Goal: Feedback & Contribution: Submit feedback/report problem

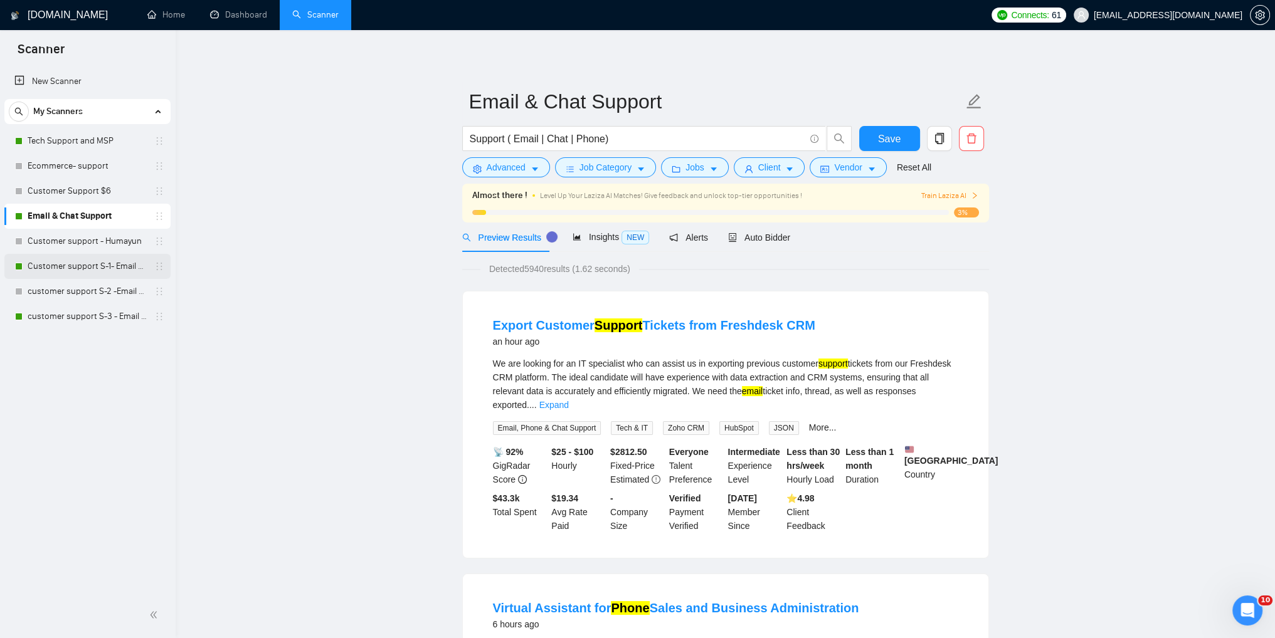
click at [49, 265] on link "Customer support S-1- Email & Chat Support" at bounding box center [87, 266] width 119 height 25
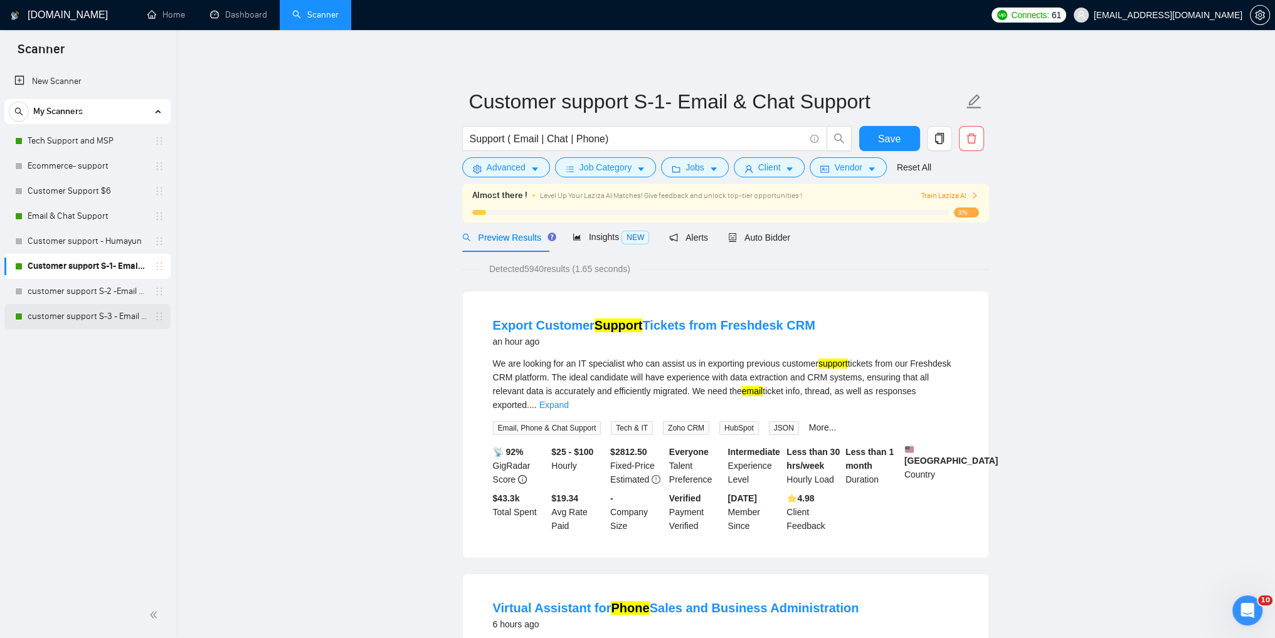
drag, startPoint x: 85, startPoint y: 314, endPoint x: 141, endPoint y: 312, distance: 56.5
click at [84, 314] on link "customer support S-3 - Email & Chat Support(Umair)" at bounding box center [87, 316] width 119 height 25
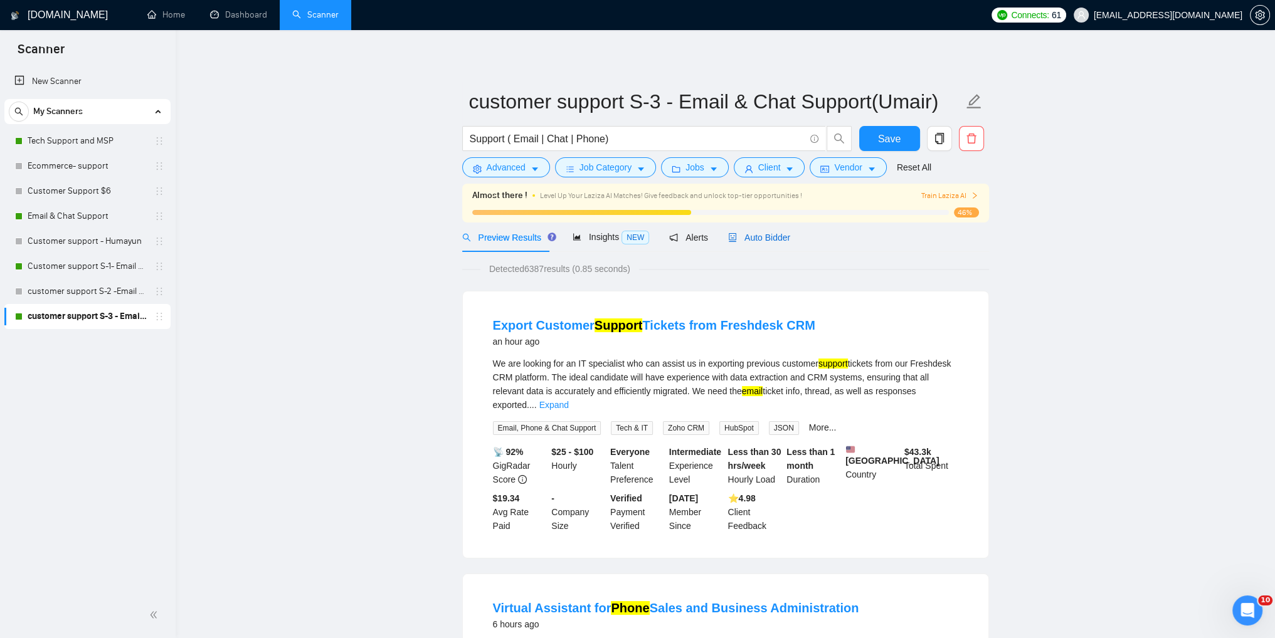
click at [760, 239] on span "Auto Bidder" at bounding box center [759, 238] width 62 height 10
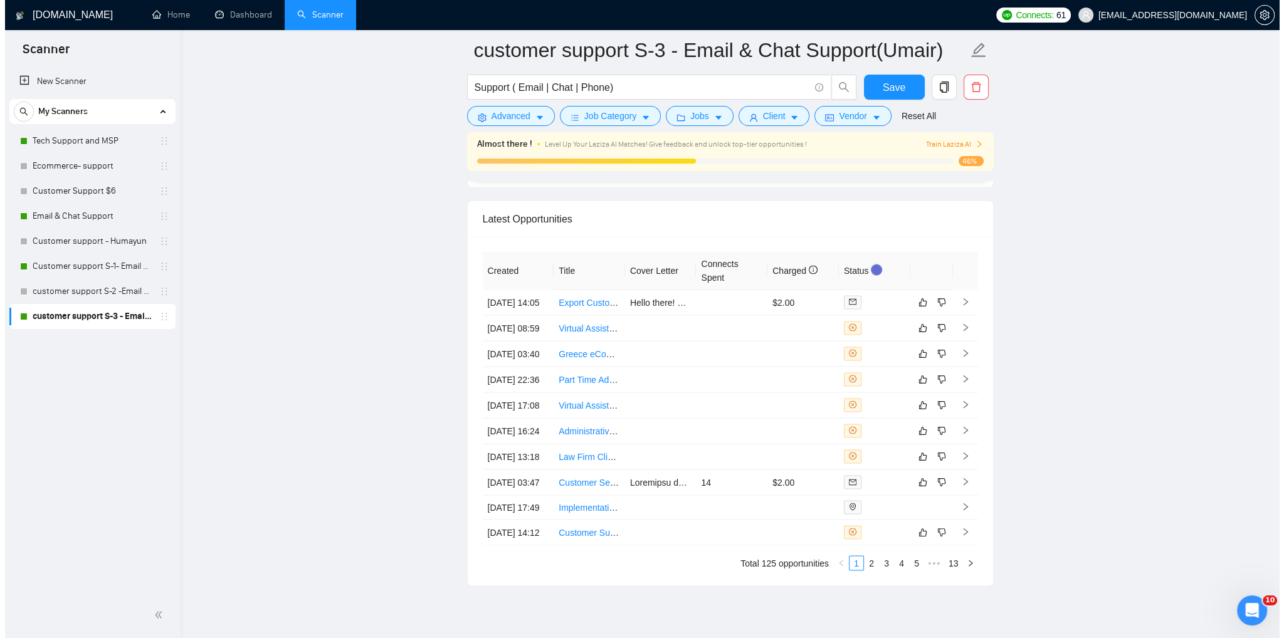
scroll to position [3073, 0]
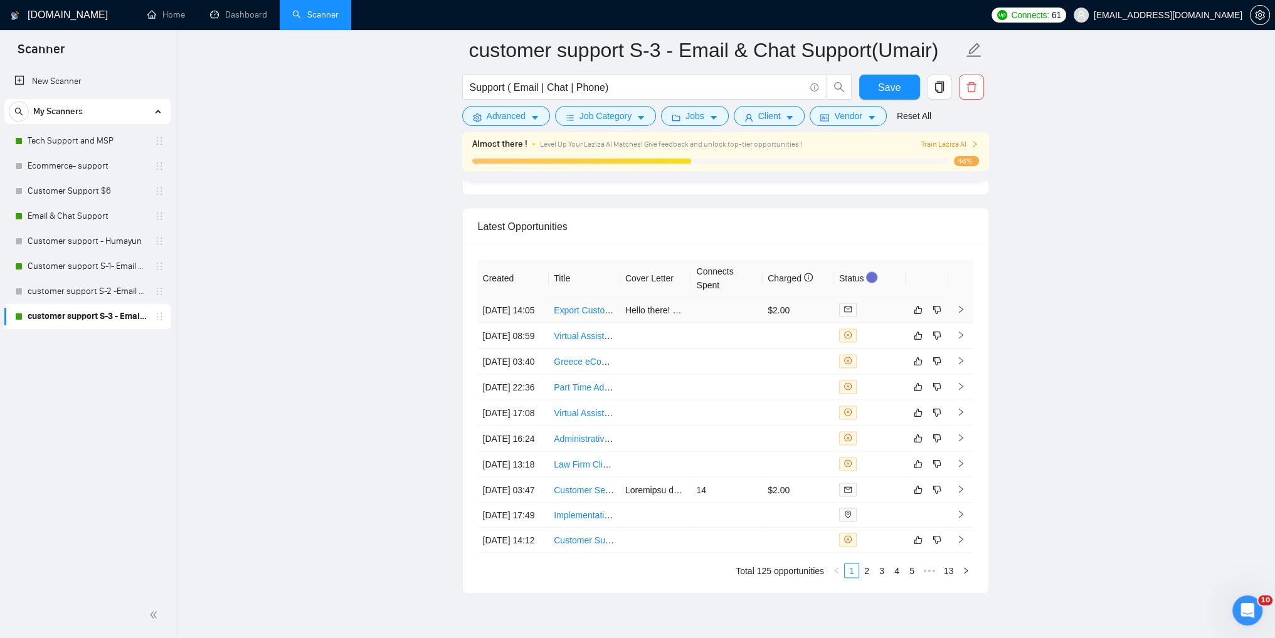
click at [957, 311] on icon "right" at bounding box center [960, 309] width 9 height 9
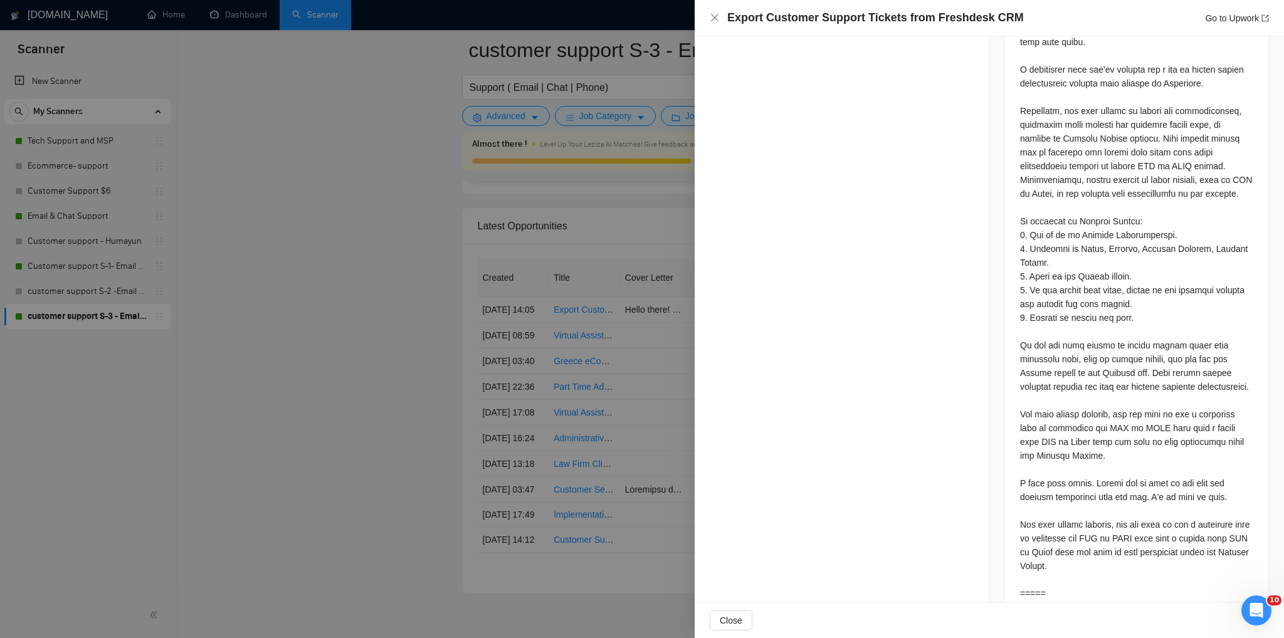
scroll to position [848, 0]
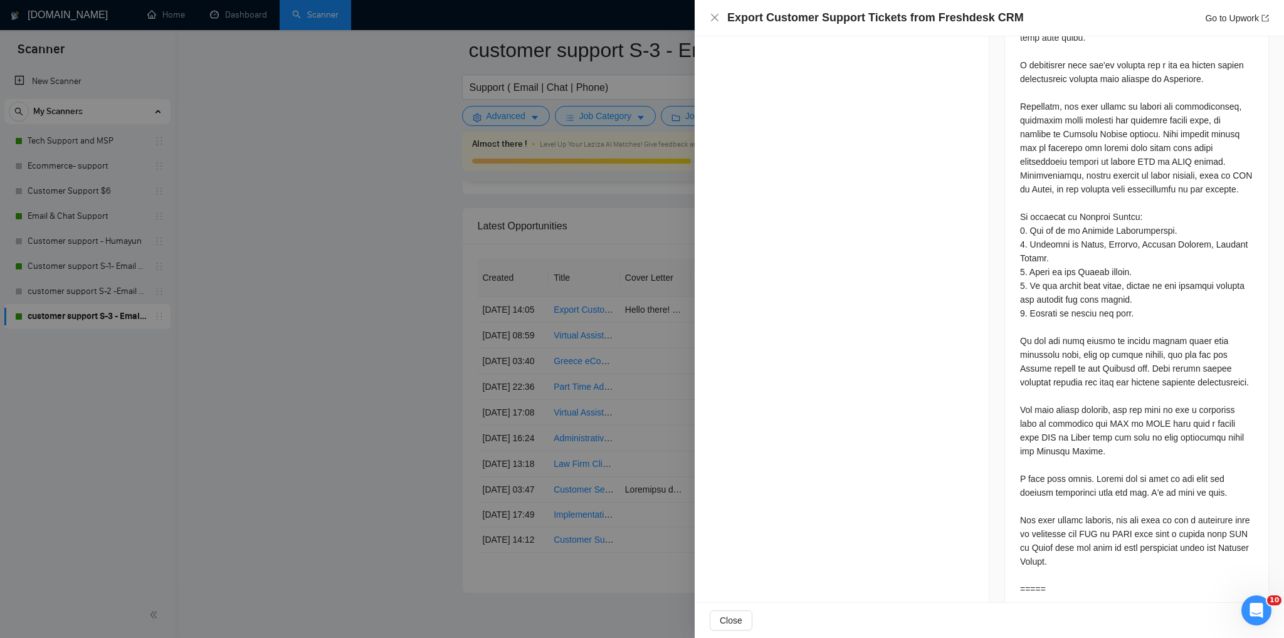
drag, startPoint x: 627, startPoint y: 14, endPoint x: 631, endPoint y: 51, distance: 37.8
click at [627, 14] on div at bounding box center [642, 319] width 1284 height 638
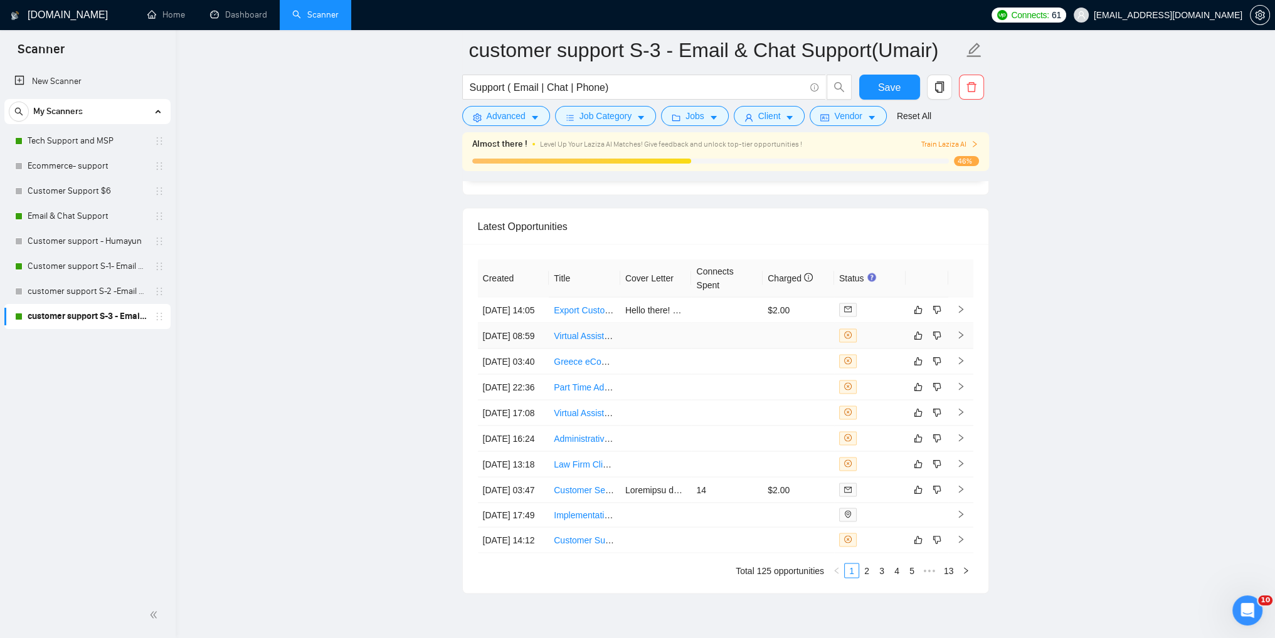
click at [964, 339] on icon "right" at bounding box center [960, 334] width 9 height 9
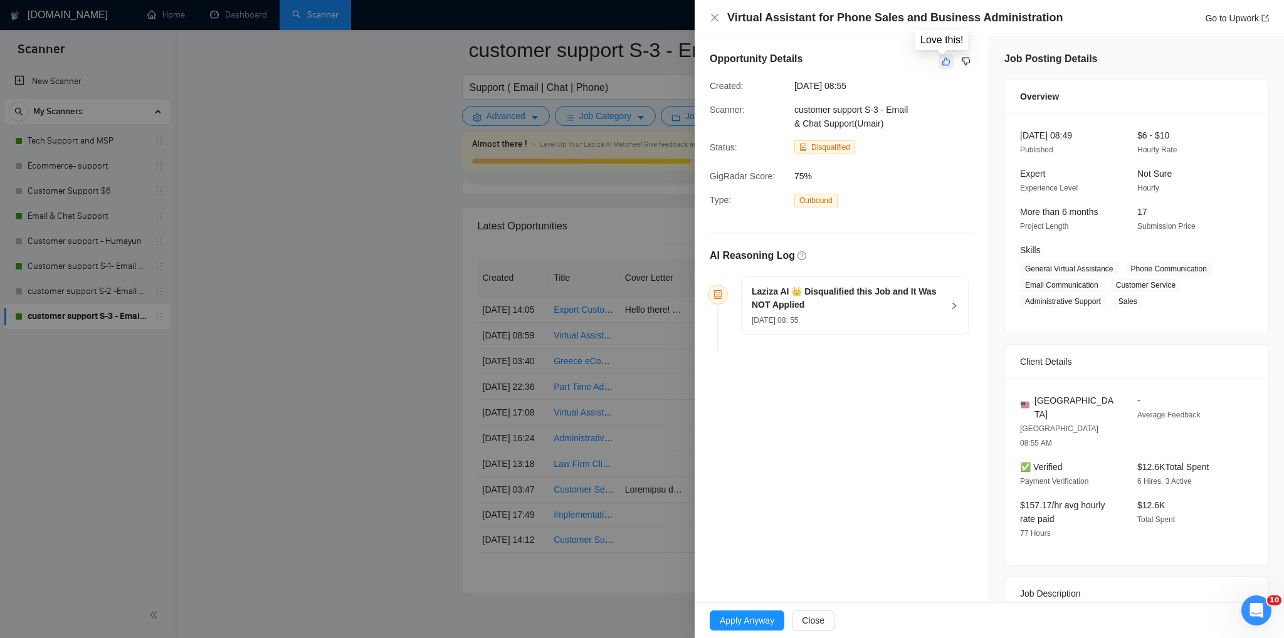
click at [943, 63] on icon "like" at bounding box center [947, 62] width 8 height 8
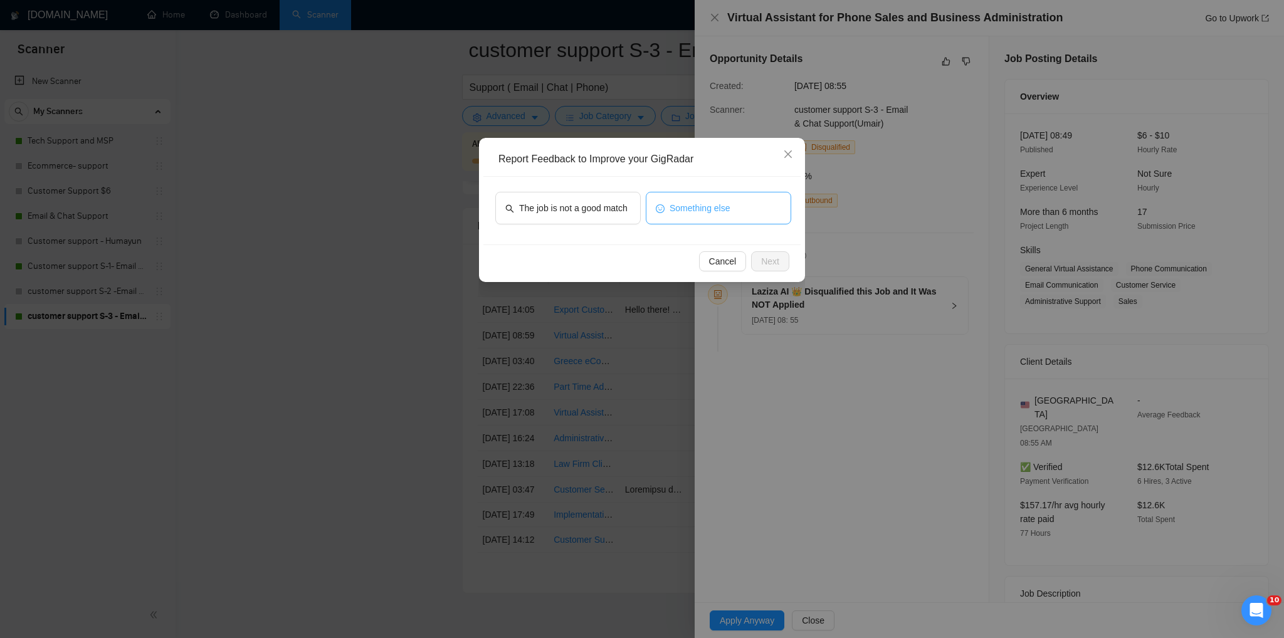
click at [678, 214] on span "Something else" at bounding box center [700, 208] width 61 height 14
click at [789, 158] on icon "close" at bounding box center [788, 154] width 10 height 10
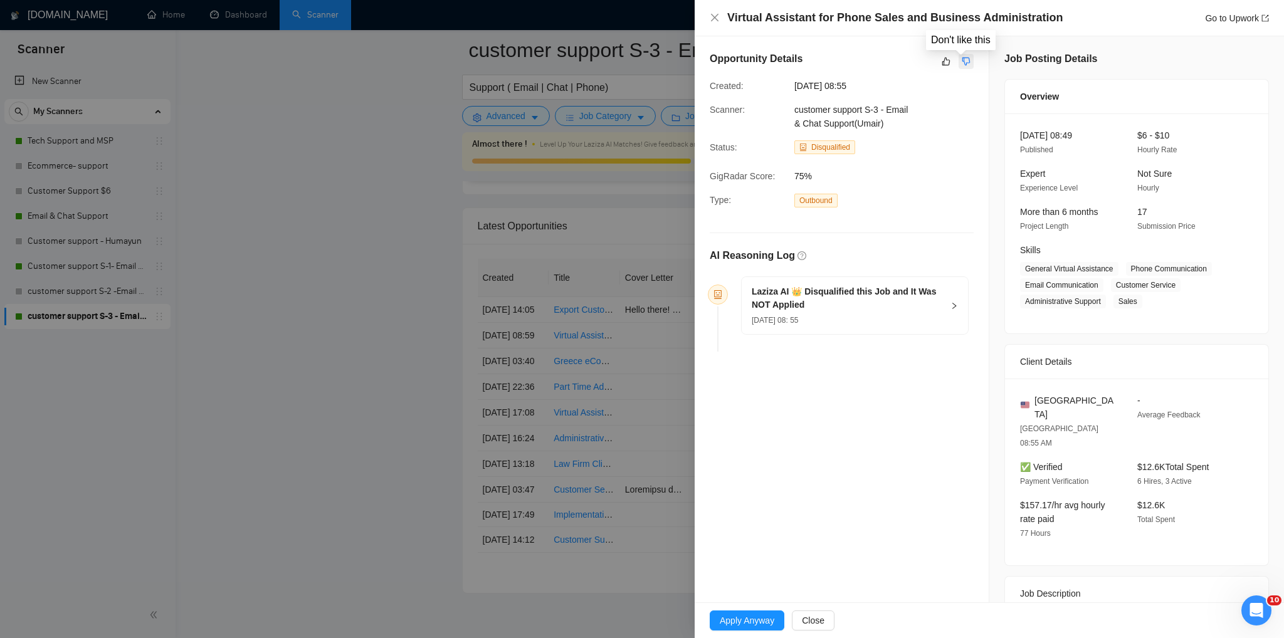
click at [963, 63] on icon "dislike" at bounding box center [967, 62] width 8 height 8
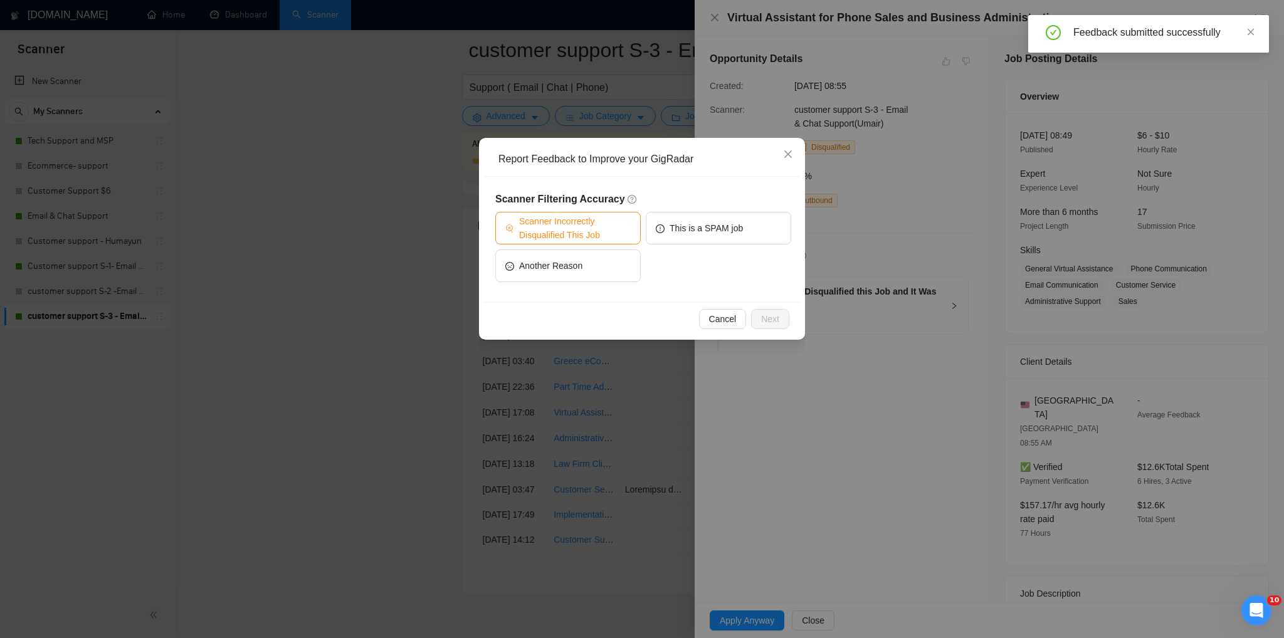
click at [562, 236] on span "Scanner Incorrectly Disqualified This Job" at bounding box center [575, 228] width 112 height 28
click at [764, 317] on span "Next" at bounding box center [770, 319] width 18 height 14
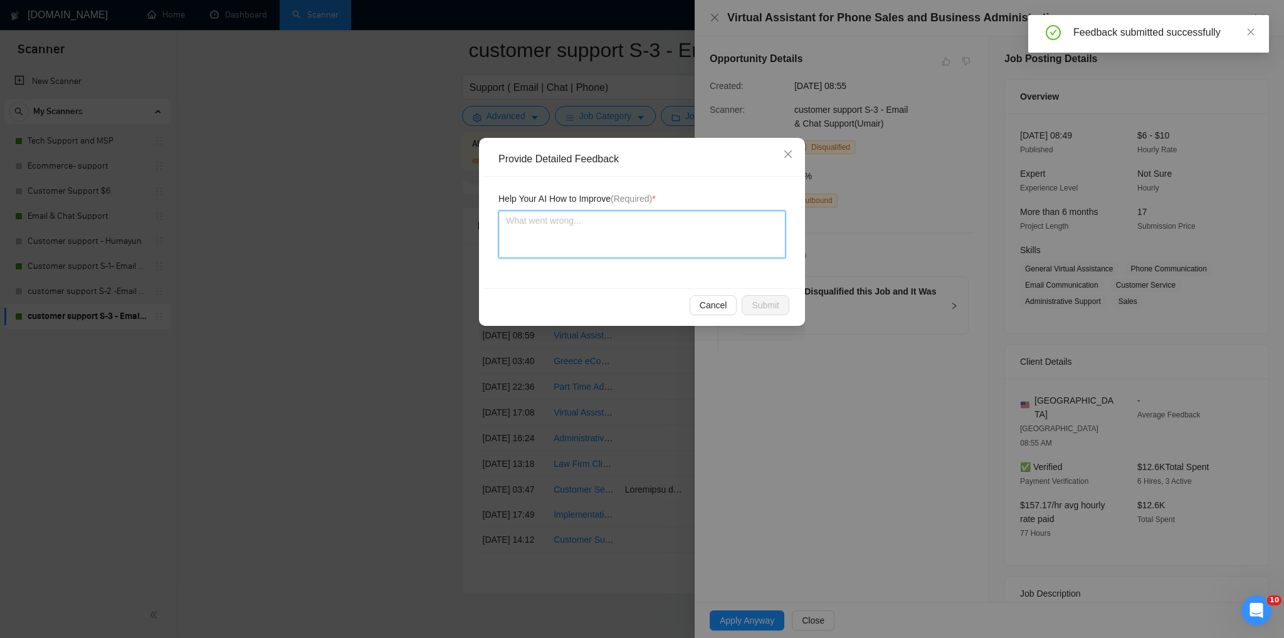
click at [522, 231] on textarea at bounding box center [642, 235] width 287 height 48
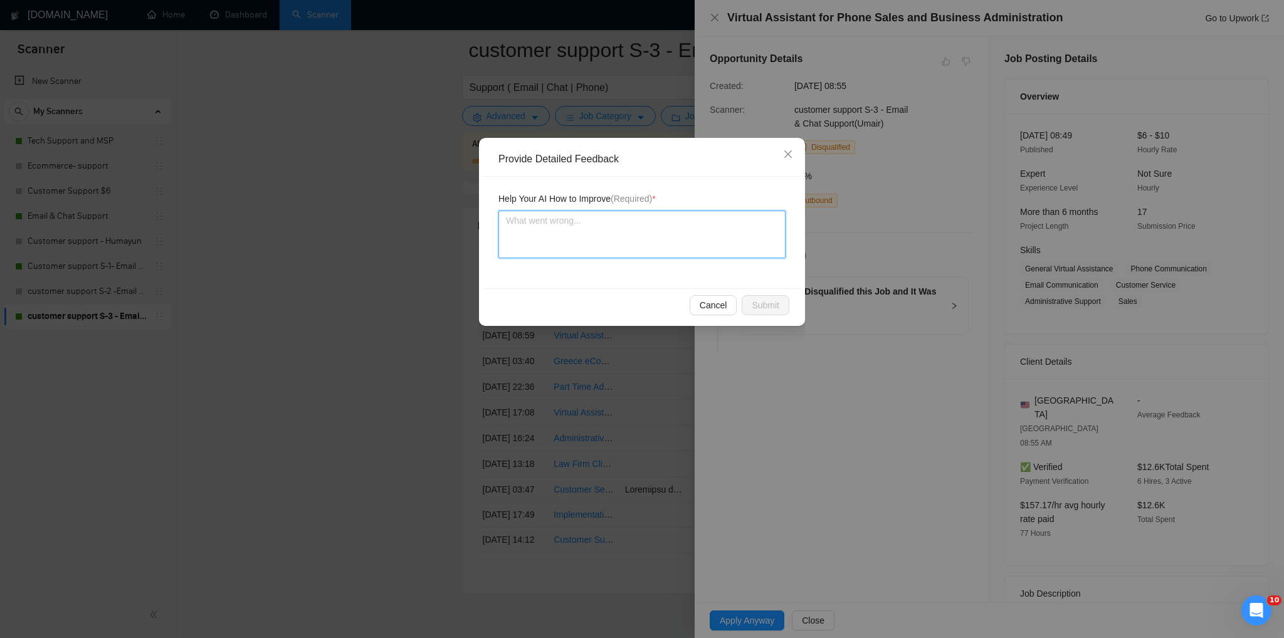
type textarea "T"
type textarea "Th"
type textarea "Thi"
type textarea "This"
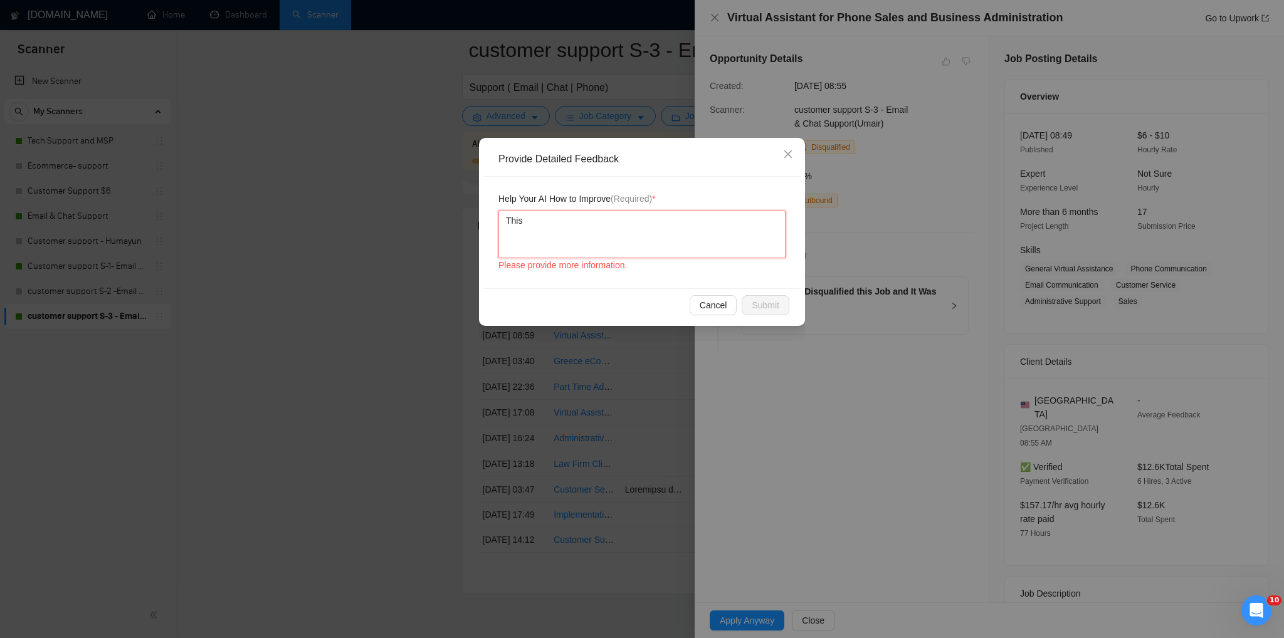
type textarea "This j"
type textarea "This jo"
type textarea "This j"
type textarea "This"
type textarea "This k"
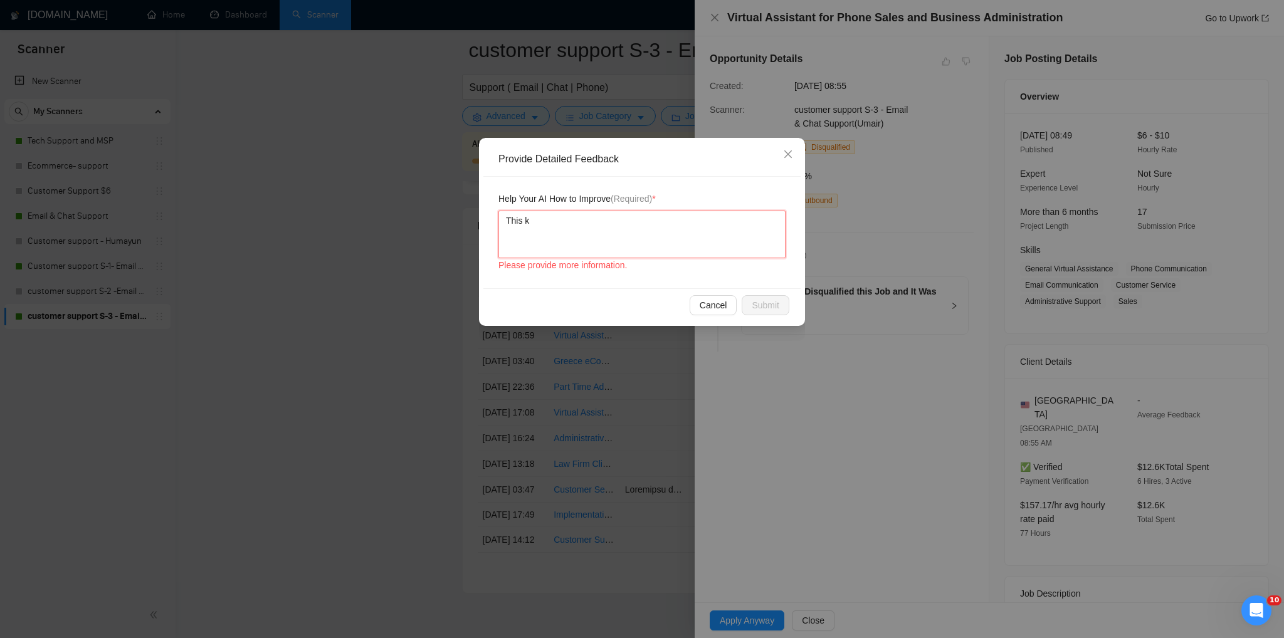
type textarea "This ki"
type textarea "This kin"
type textarea "This kind"
type textarea "This kind o"
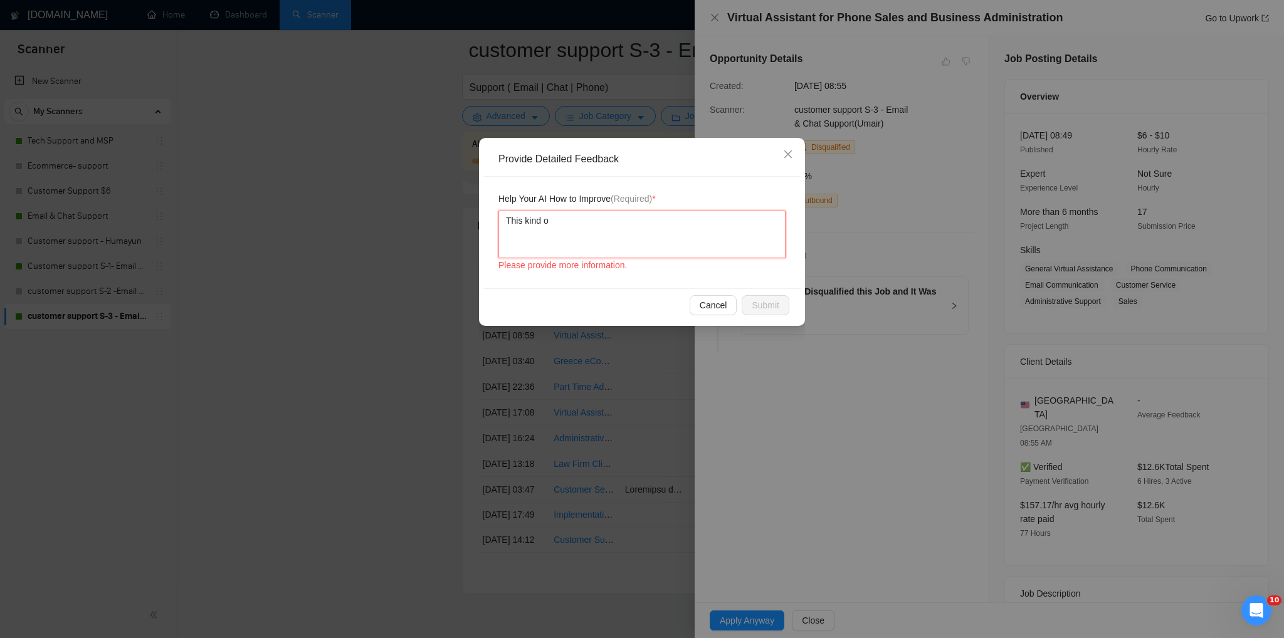
type textarea "This kind of"
type textarea "This kind of o"
type textarea "This kind of ob"
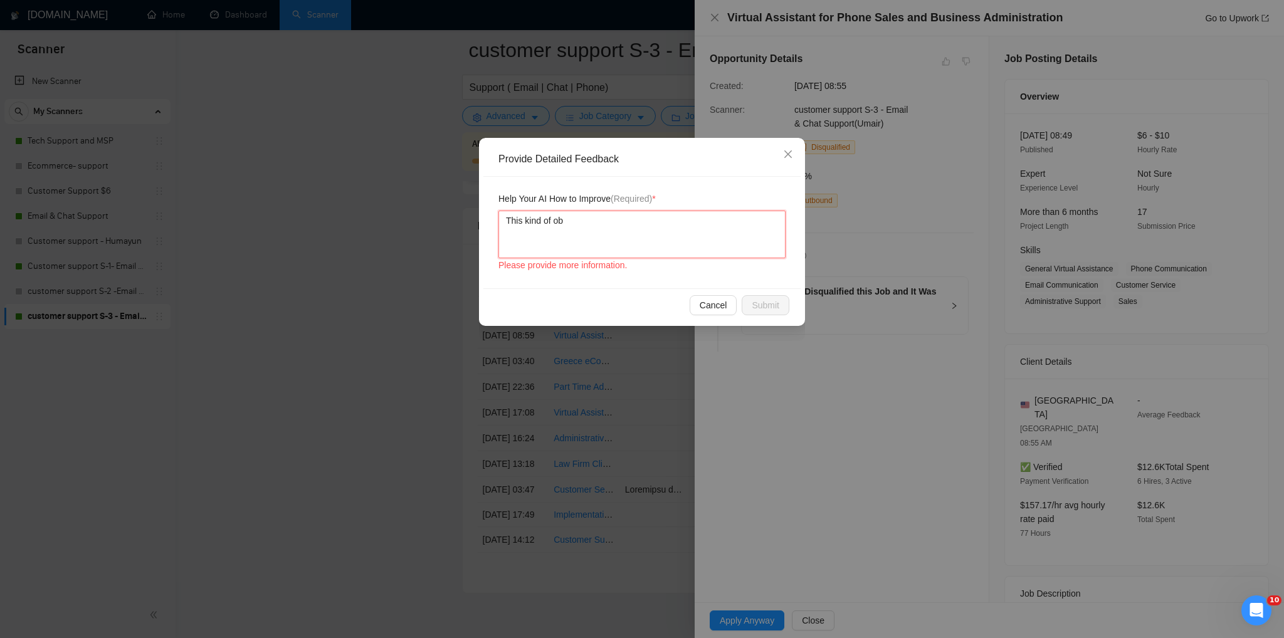
type textarea "This kind of ob i"
type textarea "This kind of ob is"
type textarea "This kind of ob is s"
type textarea "This kind of ob is so"
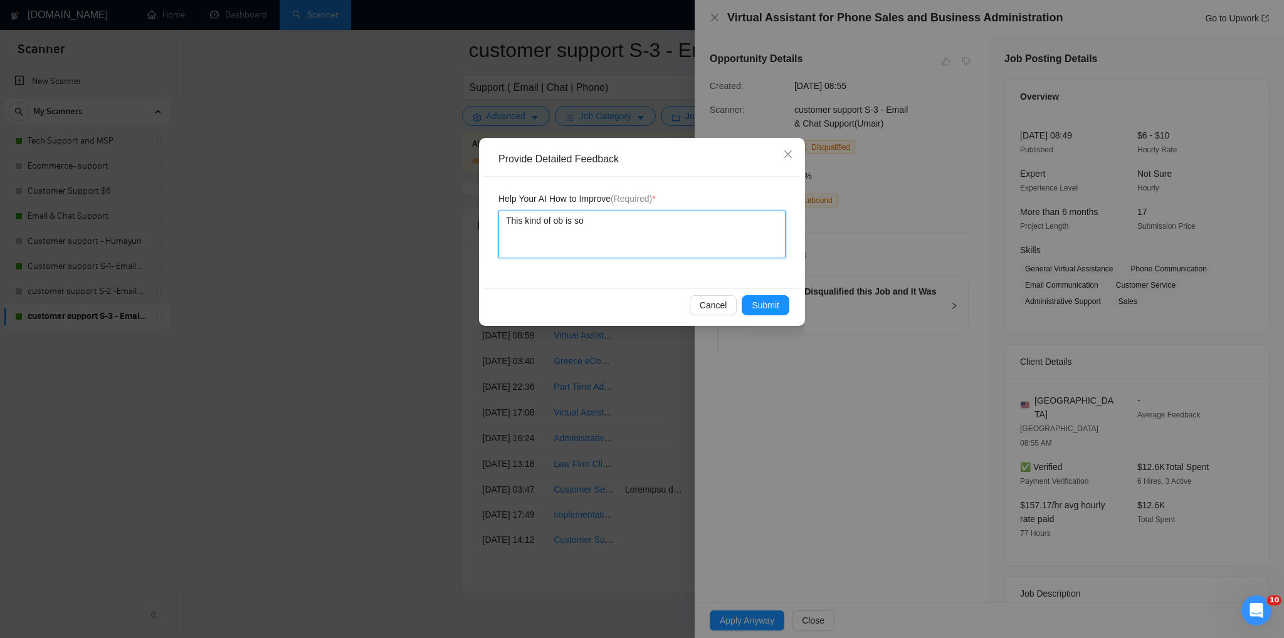
type textarea "This kind of ob is soa"
type textarea "This kind of ob is soab"
type textarea "This kind of ob is soabl"
type textarea "This kind of ob is soable"
type textarea "This kind of ob is soabl"
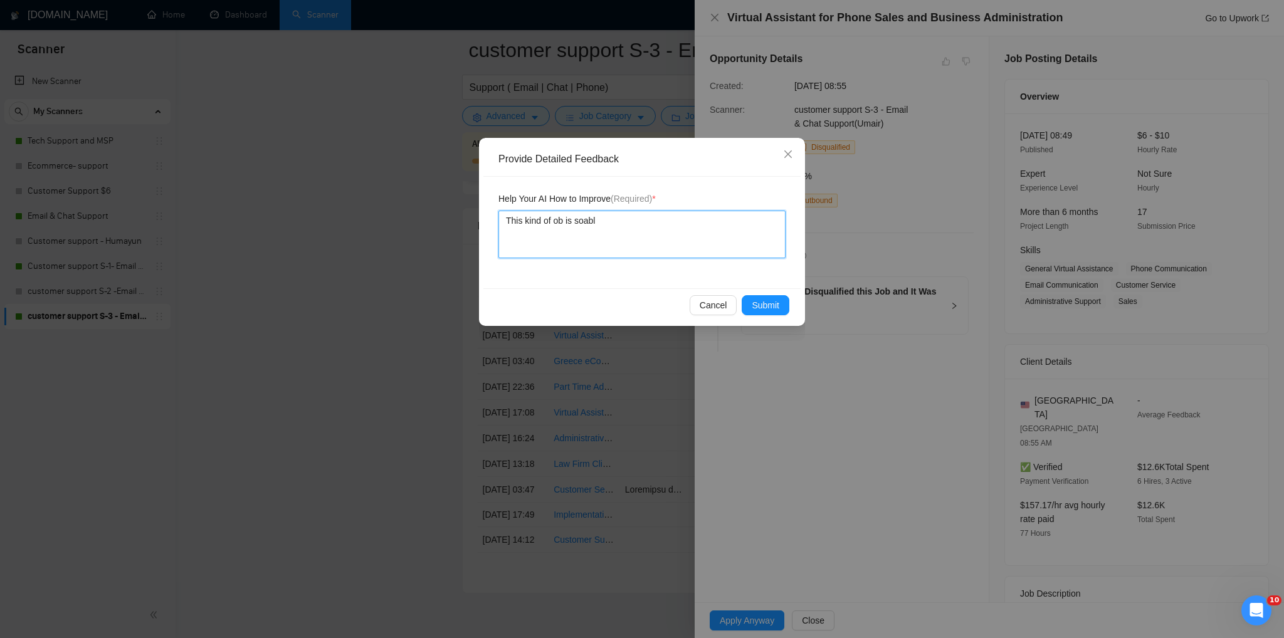
type textarea "This kind of ob is soab"
type textarea "This kind of ob is soa"
type textarea "This kind of ob is so"
type textarea "This kind of ob is s"
type textarea "This kind of ob is"
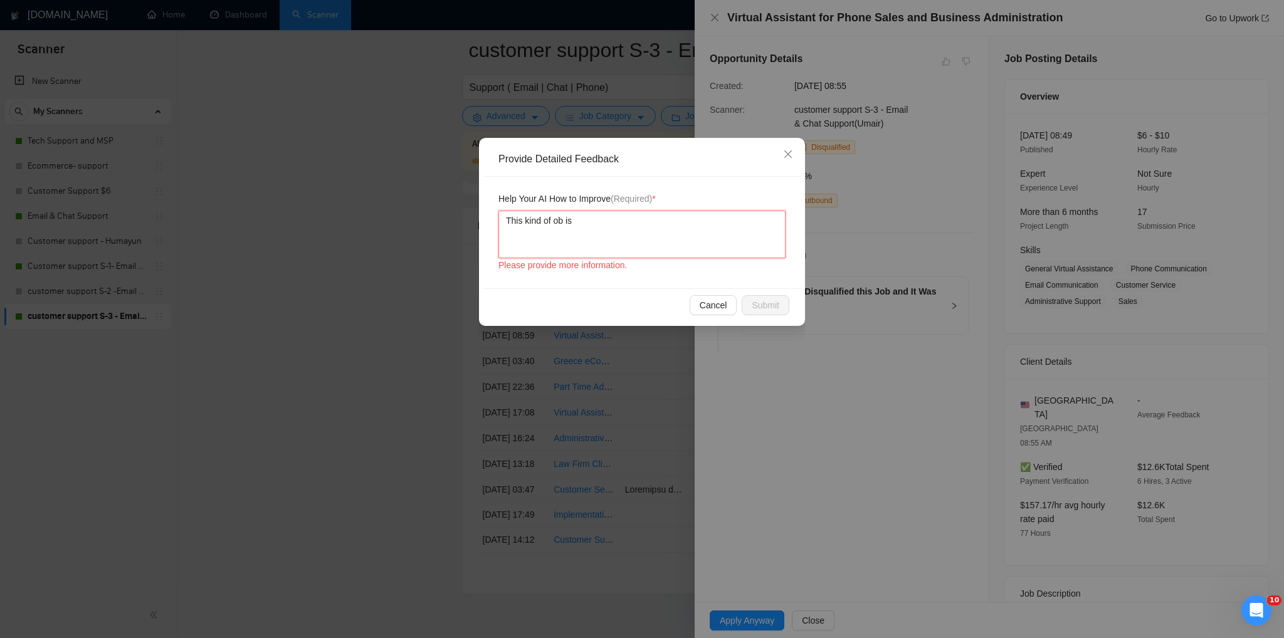
type textarea "This kind of ob is d"
type textarea "This kind of ob is do"
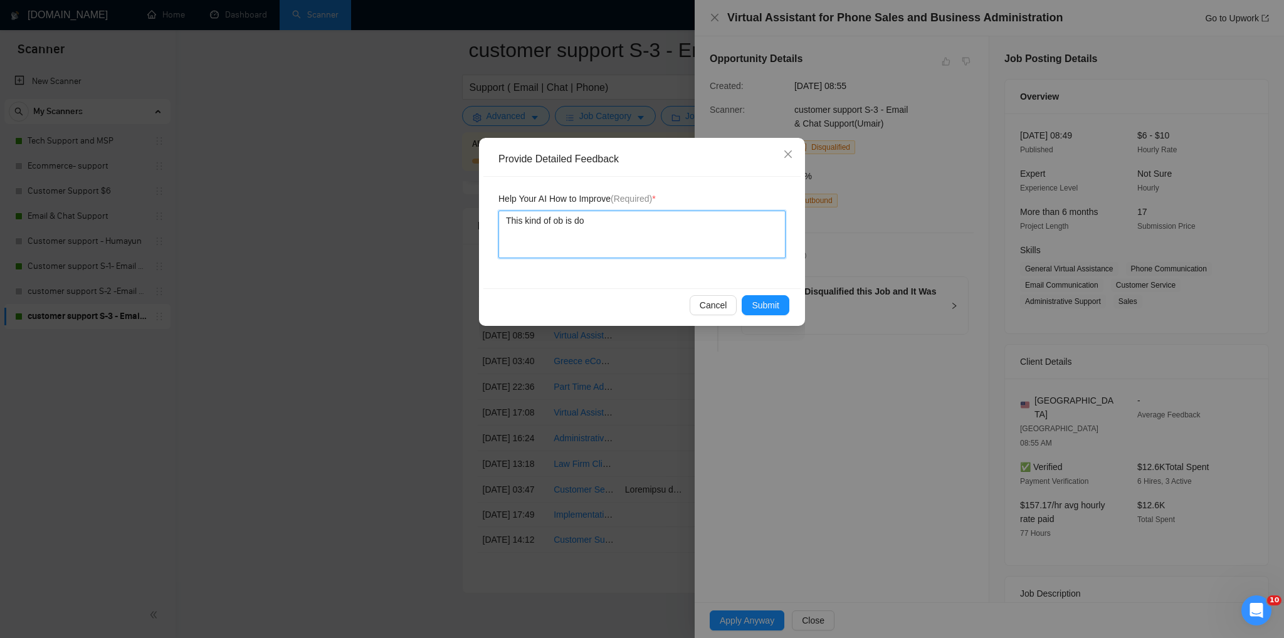
type textarea "This kind of ob is doa"
type textarea "This kind of ob is doab"
type textarea "This kind of ob is doabl"
type textarea "This kind of ob is doable"
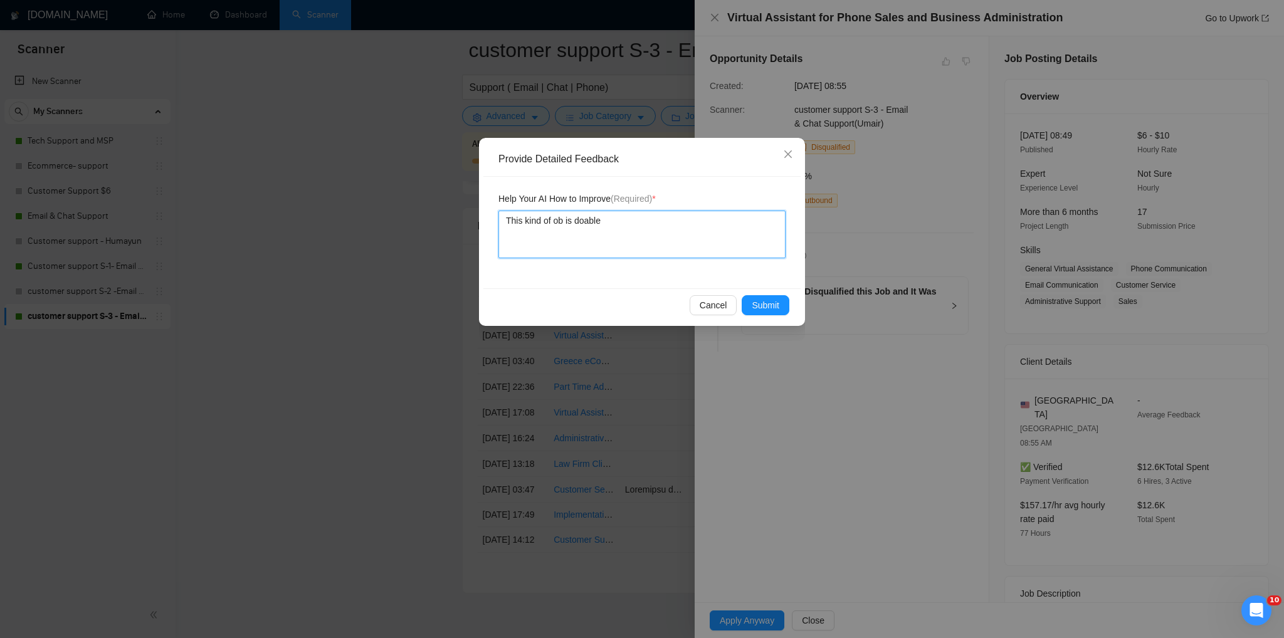
type textarea "This kind of ob is doable a"
type textarea "This kind of ob is doable an"
type textarea "This kind of ob is doable and"
type textarea "This kind of ob is doable and s"
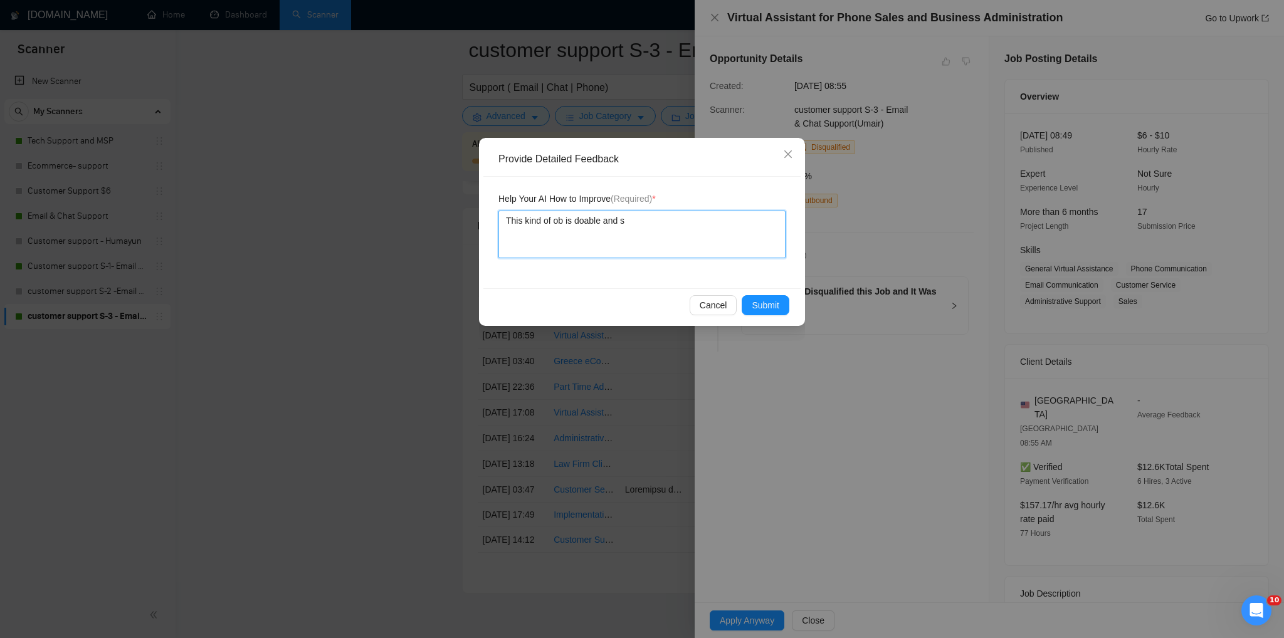
type textarea "This kind of ob is doable and sh"
type textarea "This kind of ob is doable and sho"
type textarea "This kind of ob is doable and shou"
type textarea "This kind of ob is doable and shoul"
type textarea "This kind of ob is doable and should"
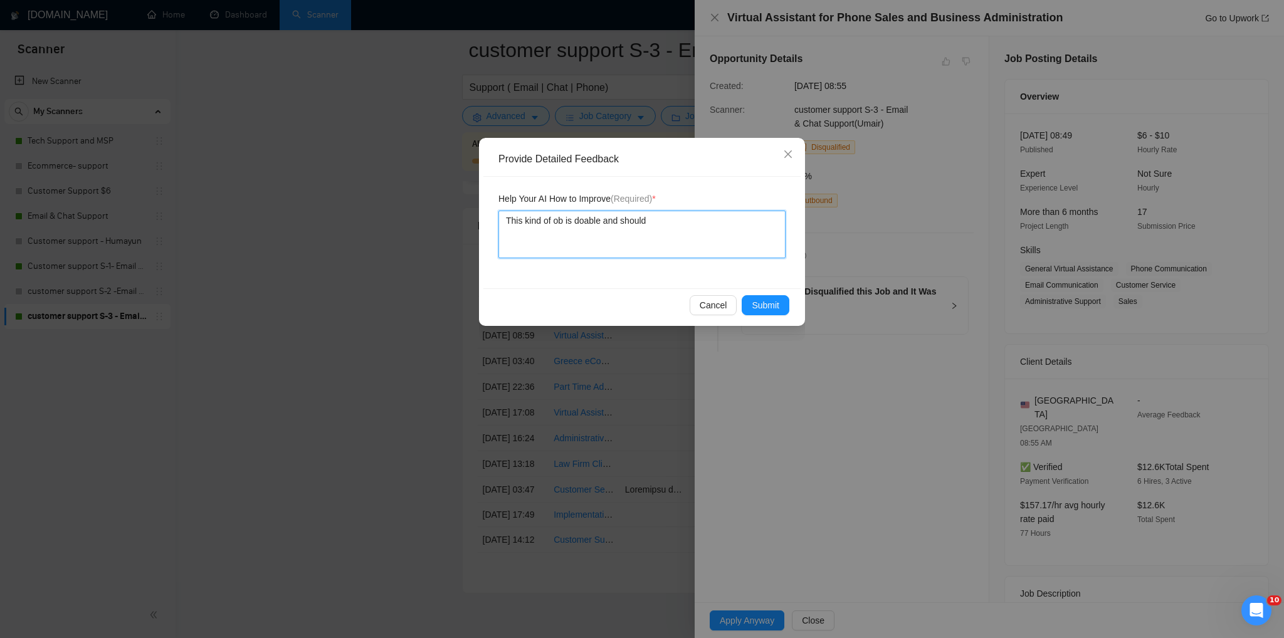
type textarea "This kind of ob is doable and should b"
type textarea "This kind of ob is doable and should be"
type textarea "This kind of ob is doable and should be a"
type textarea "This kind of ob is doable and should be ap"
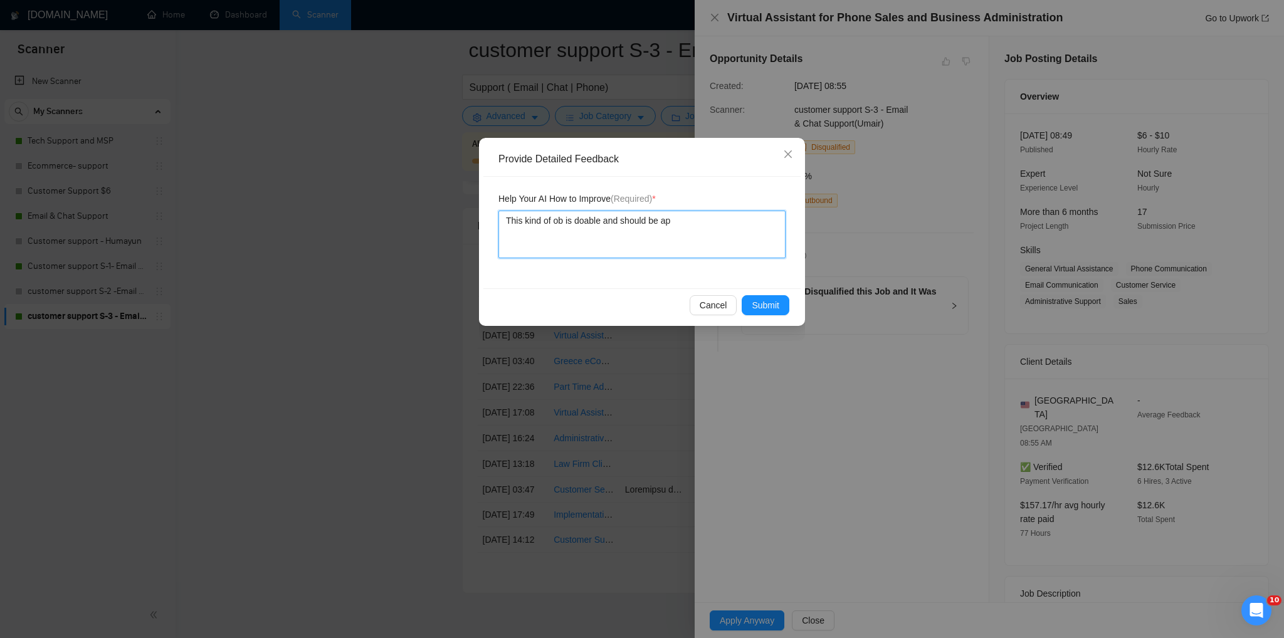
type textarea "This kind of ob is doable and should be apl"
type textarea "This kind of ob is doable and should be apli"
type textarea "This kind of ob is doable and should be aplie"
type textarea "This kind of ob is doable and should be aplied"
type textarea "This kind of ob is doable and should be aplie"
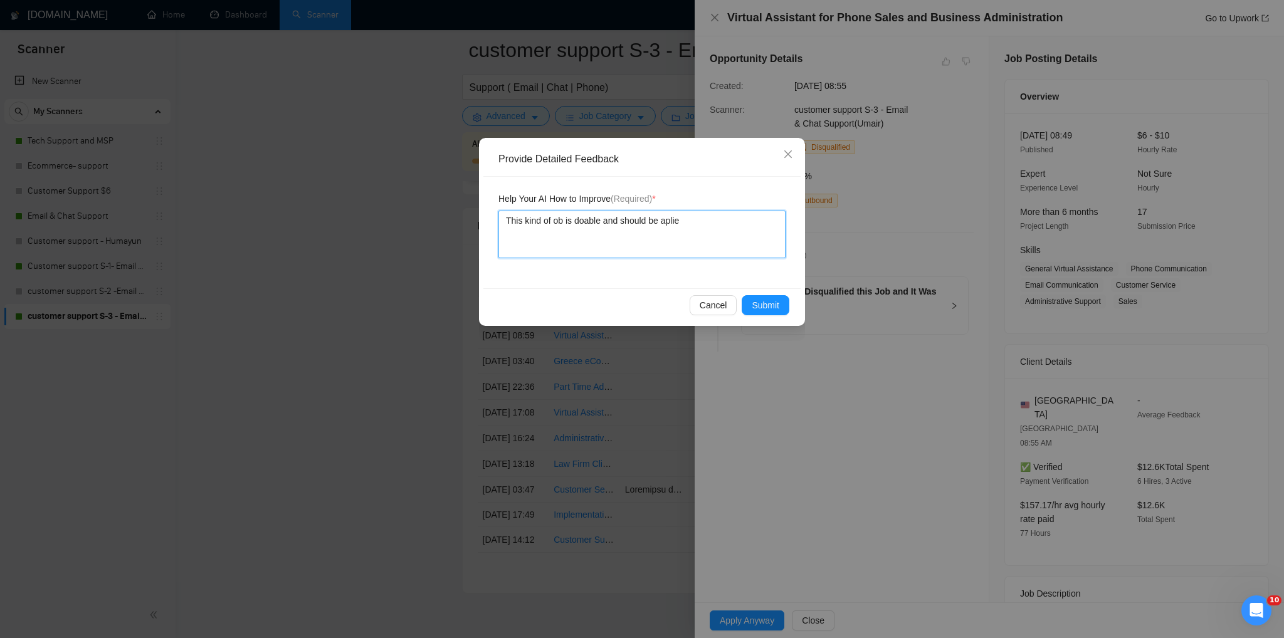
type textarea "This kind of ob is doable and should be apli"
type textarea "This kind of ob is doable and should be apl"
type textarea "This kind of ob is doable and should be ap"
type textarea "This kind of ob is doable and should be app"
type textarea "This kind of ob is doable and should be appl"
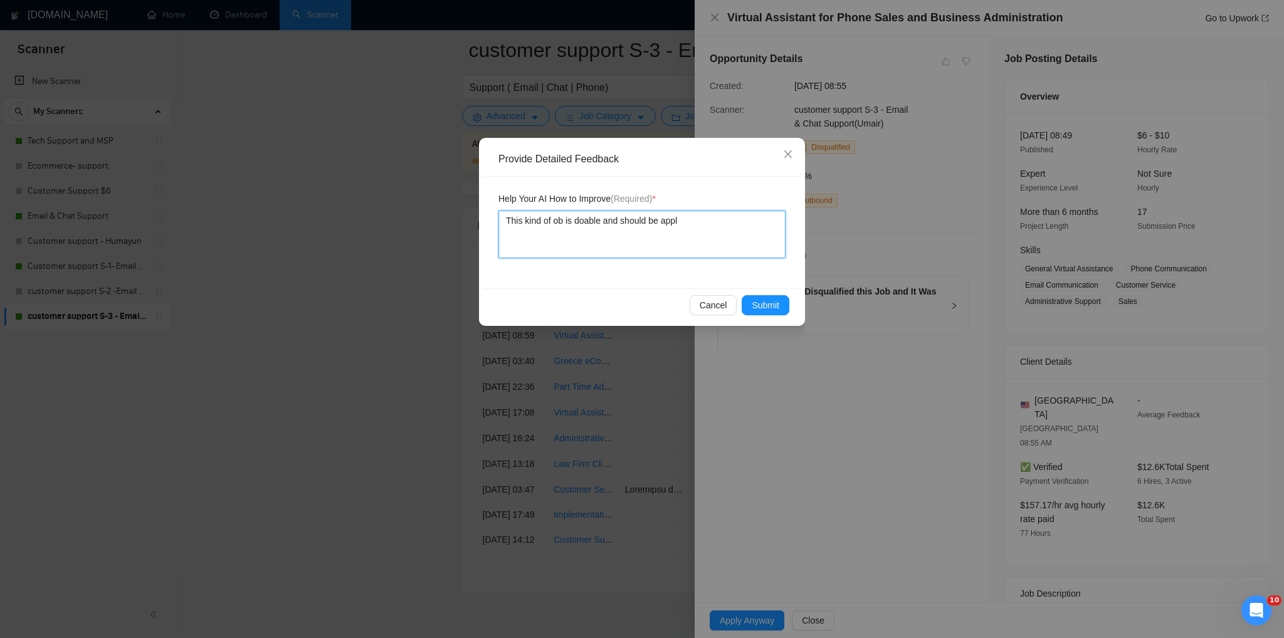
type textarea "This kind of ob is doable and should be appli"
type textarea "This kind of ob is doable and should be applie"
type textarea "This kind of ob is doable and should be applied"
type textarea "This kind of ob is doable and should be applied t"
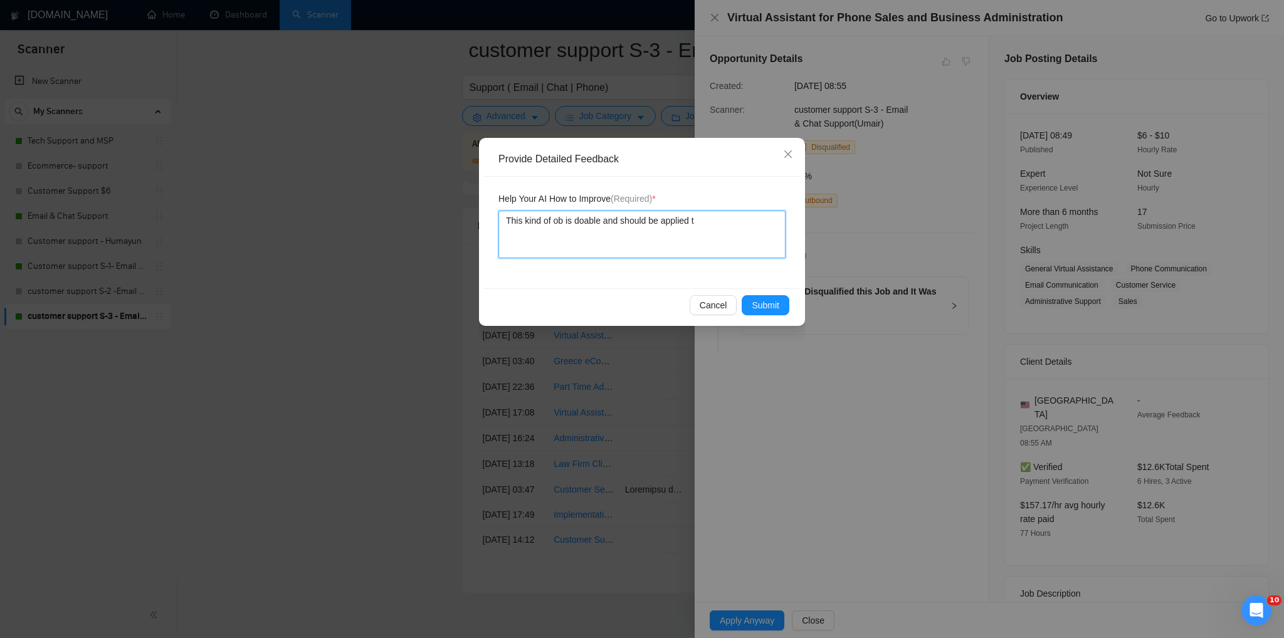
type textarea "This kind of ob is doable and should be applied to"
type textarea "This kind of ob is doable and should be applied to a"
type textarea "This kind of ob is doable and should be applied to as"
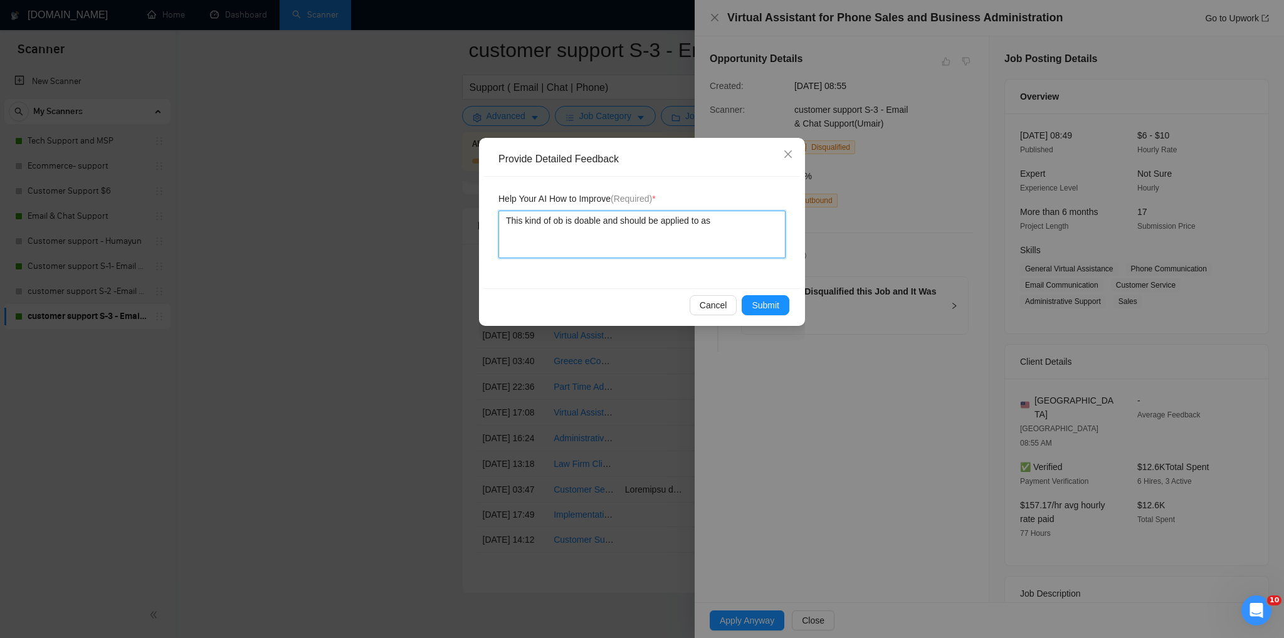
type textarea "This kind of ob is doable and should be applied to as i"
type textarea "This kind of ob is doable and should be applied to as it"
type textarea "This kind of ob is doable and should be applied to as it f"
type textarea "This kind of ob is doable and should be applied to as it fa"
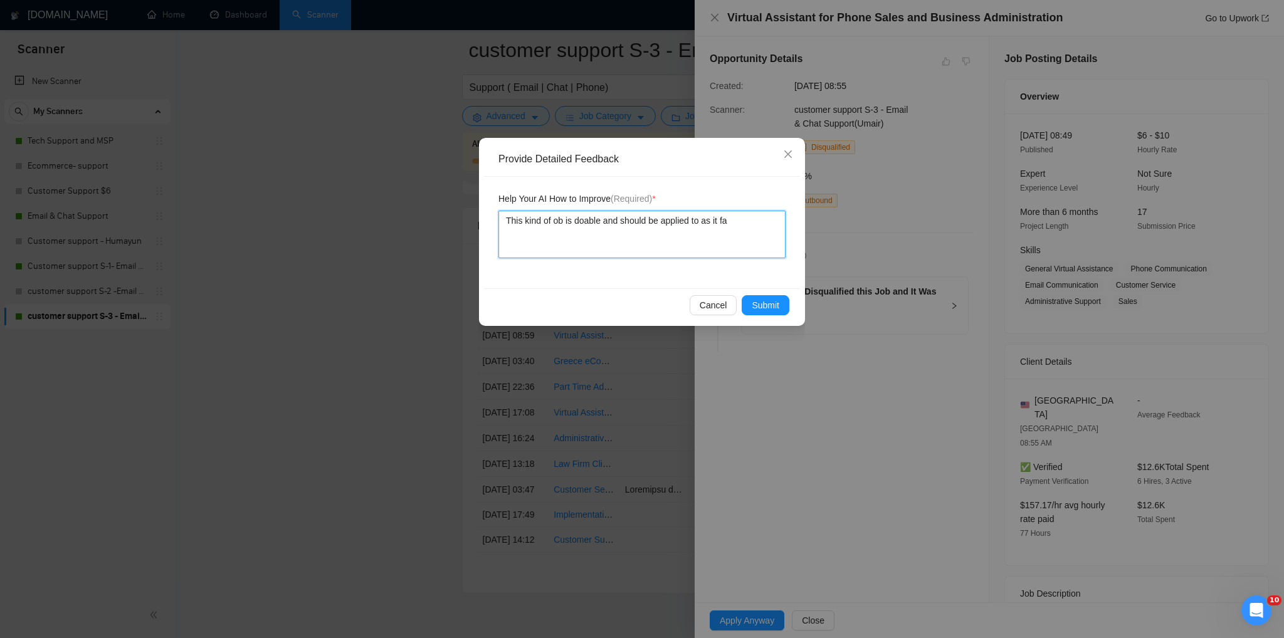
type textarea "This kind of ob is doable and should be applied to as it fal"
type textarea "This kind of ob is doable and should be applied to as it fall"
type textarea "This kind of ob is doable and should be applied to as it falls"
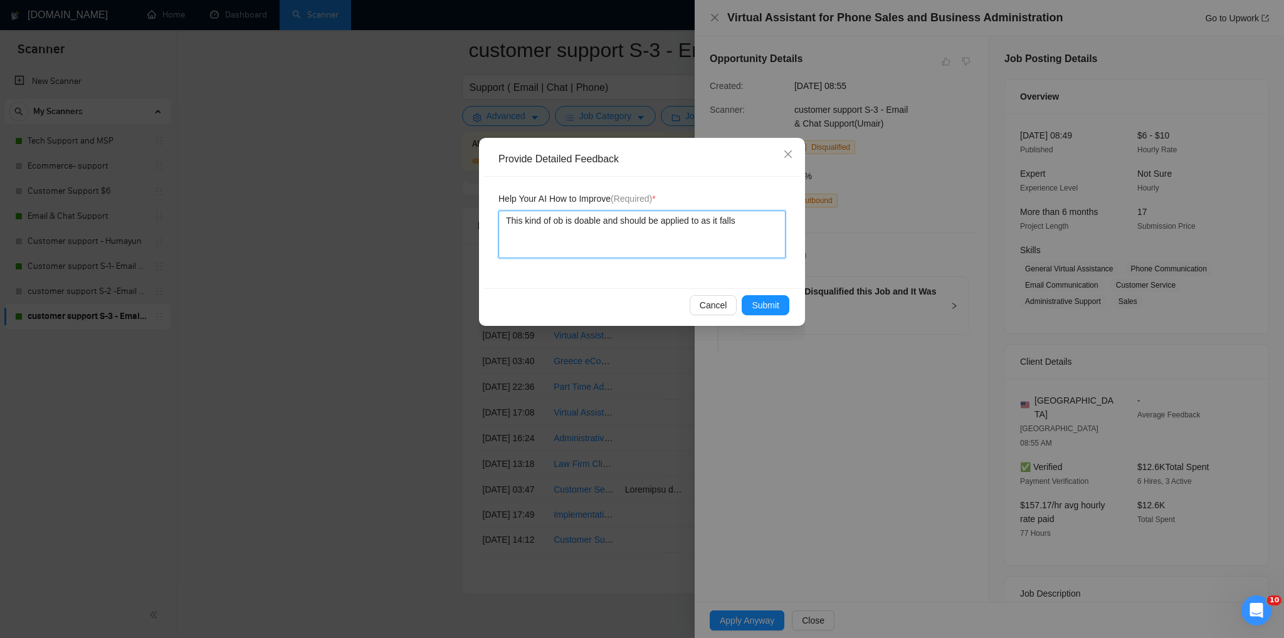
type textarea "This kind of ob is doable and should be applied to as it fall"
type textarea "This kind of ob is doable and should be applied to as it fal"
type textarea "This kind of ob is doable and should be applied to as it fa"
type textarea "This kind of ob is doable and should be applied to as it f"
type textarea "This kind of ob is doable and should be applied to as it"
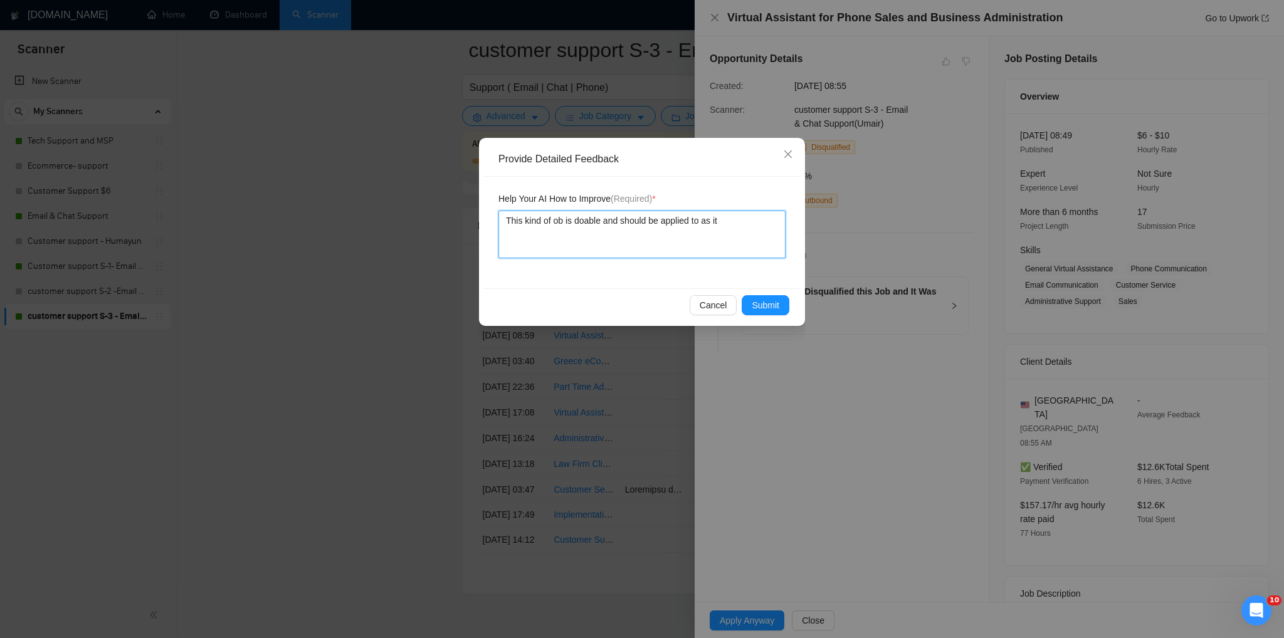
type textarea "This kind of ob is doable and should be applied to as it"
type textarea "This kind of ob is doable and should be applied to as i"
type textarea "This kind of ob is doable and should be applied to as"
type textarea "This kind of ob is doable and should be applied to a"
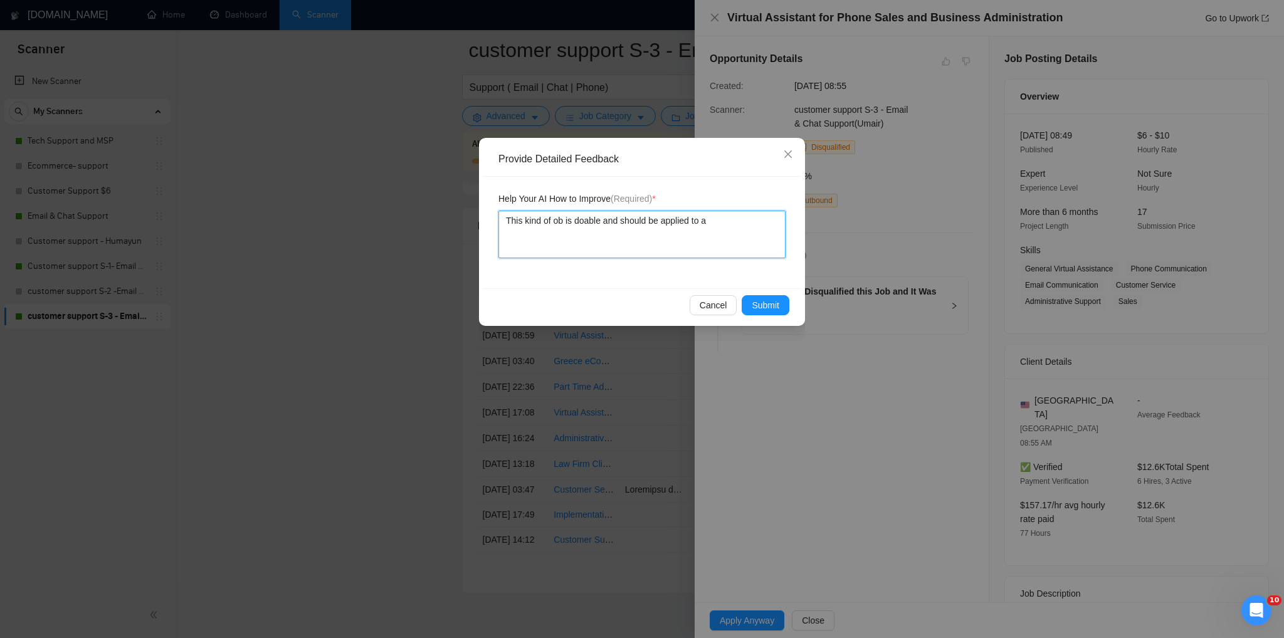
type textarea "This kind of ob is doable and should be applied to"
type textarea "This kind of ob is doable and should be applied to."
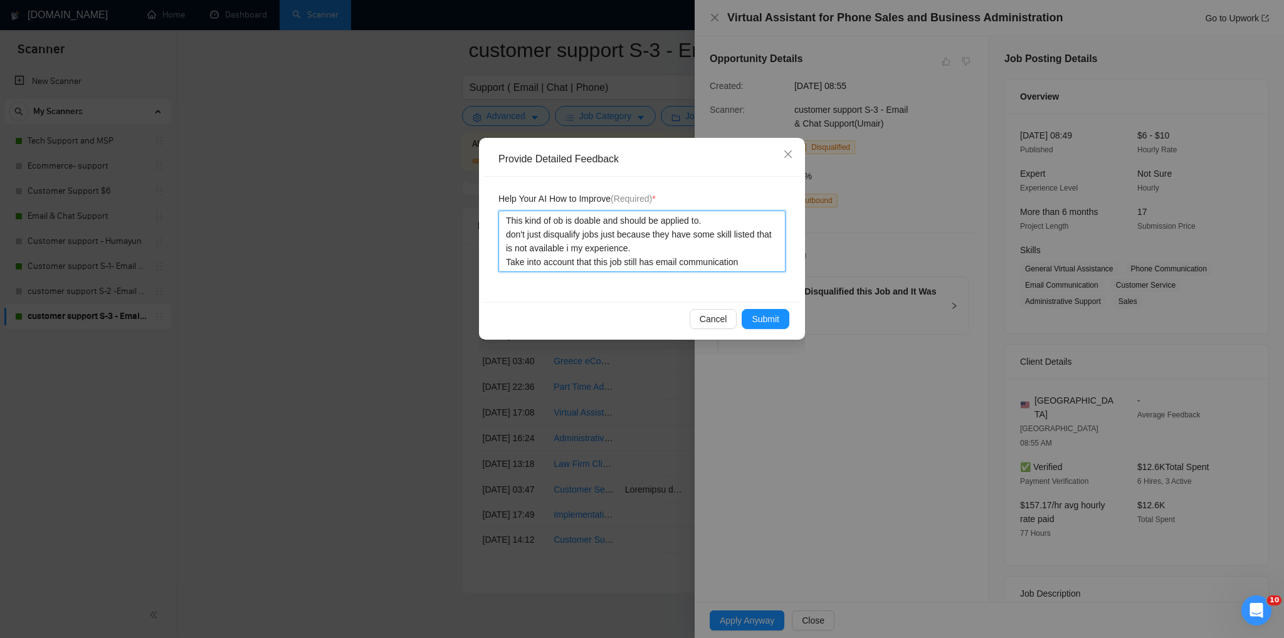
click at [737, 263] on textarea "This kind of ob is doable and should be applied to. don't just disqualify jobs …" at bounding box center [642, 241] width 287 height 61
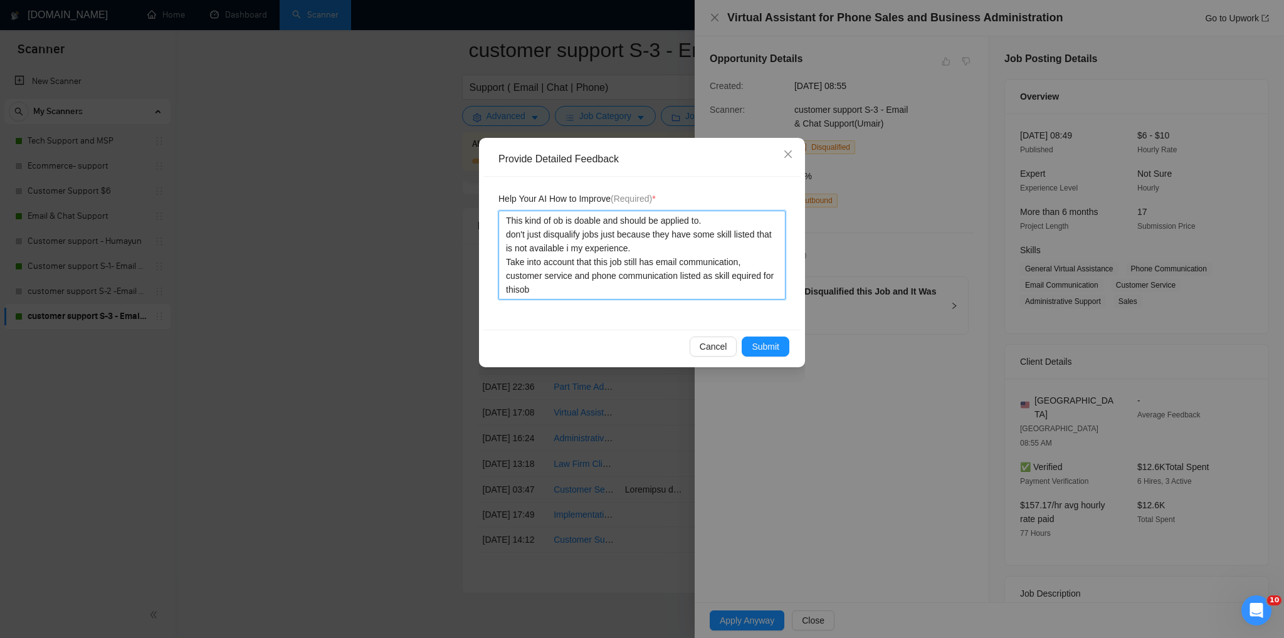
click at [519, 292] on textarea "This kind of ob is doable and should be applied to. don't just disqualify jobs …" at bounding box center [642, 255] width 287 height 89
click at [740, 277] on textarea "This kind of ob is doable and should be applied to. don't just disqualify jobs …" at bounding box center [642, 255] width 287 height 89
click at [557, 223] on textarea "This kind of ob is doable and should be applied to. don't just disqualify jobs …" at bounding box center [642, 255] width 287 height 89
click at [777, 346] on span "Submit" at bounding box center [766, 347] width 28 height 14
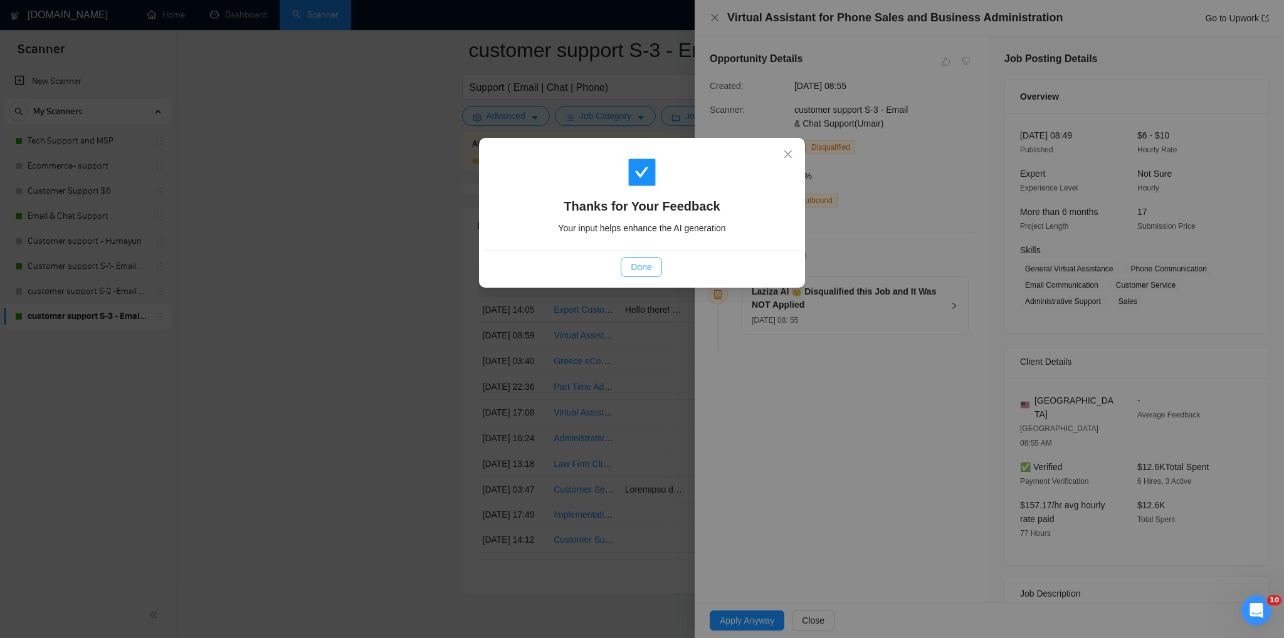
click at [642, 271] on span "Done" at bounding box center [641, 267] width 21 height 14
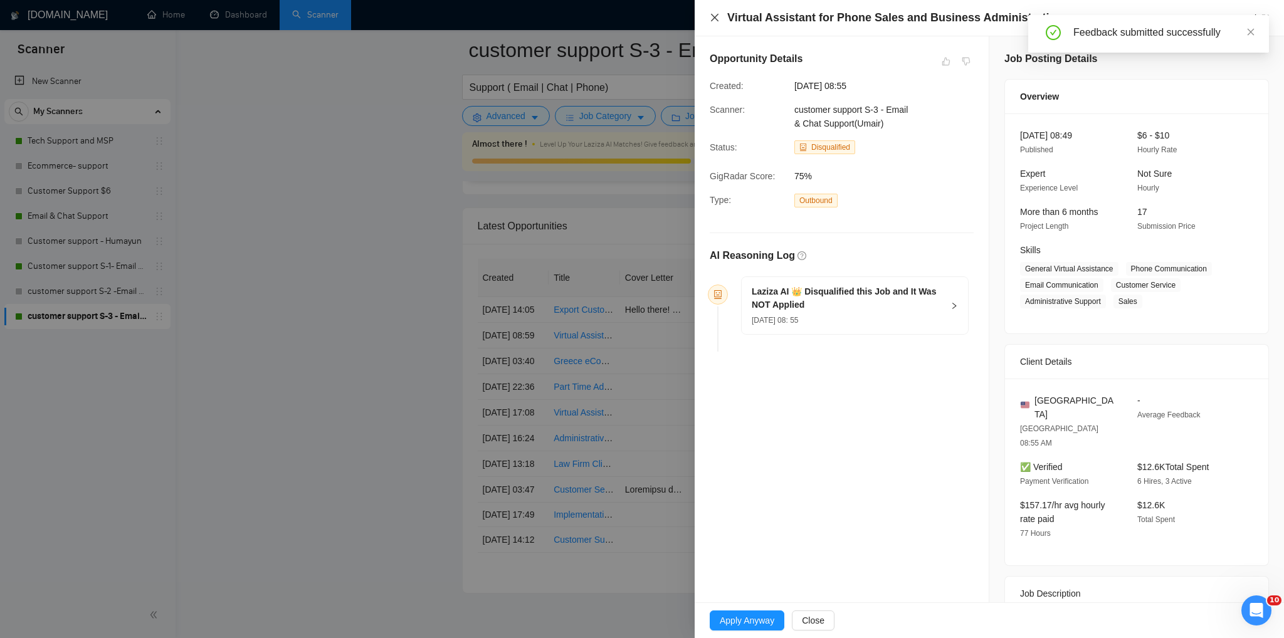
click at [713, 19] on icon "close" at bounding box center [715, 18] width 8 height 8
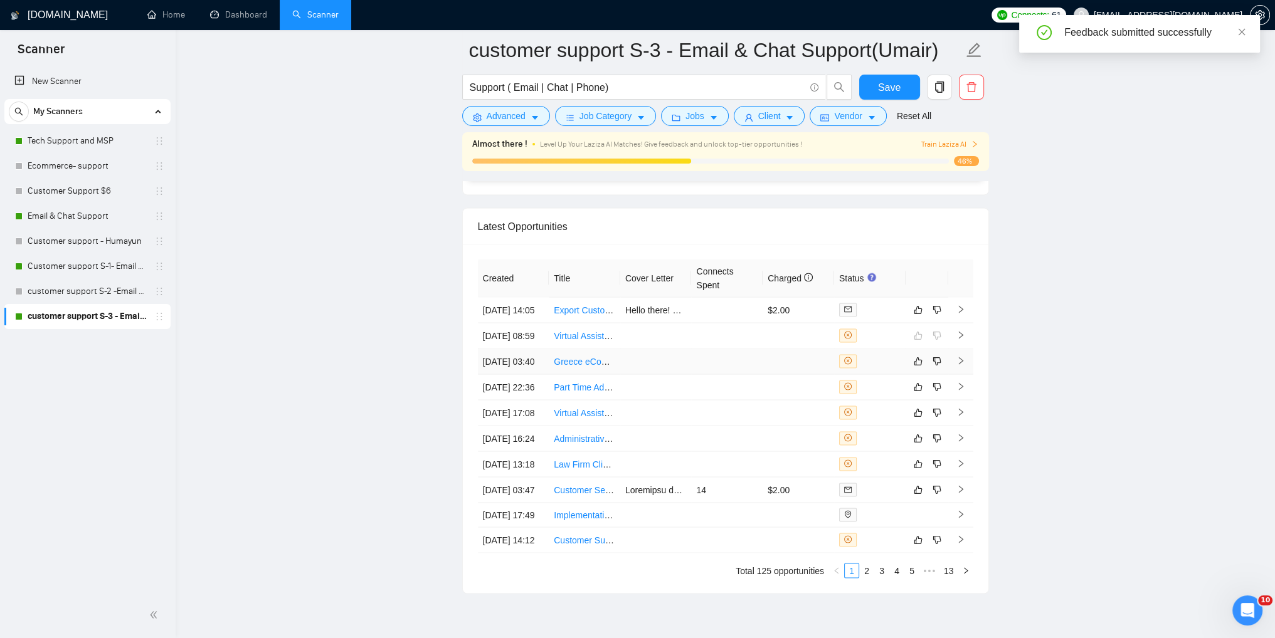
drag, startPoint x: 958, startPoint y: 388, endPoint x: 968, endPoint y: 379, distance: 13.3
click at [959, 365] on icon "right" at bounding box center [960, 360] width 9 height 9
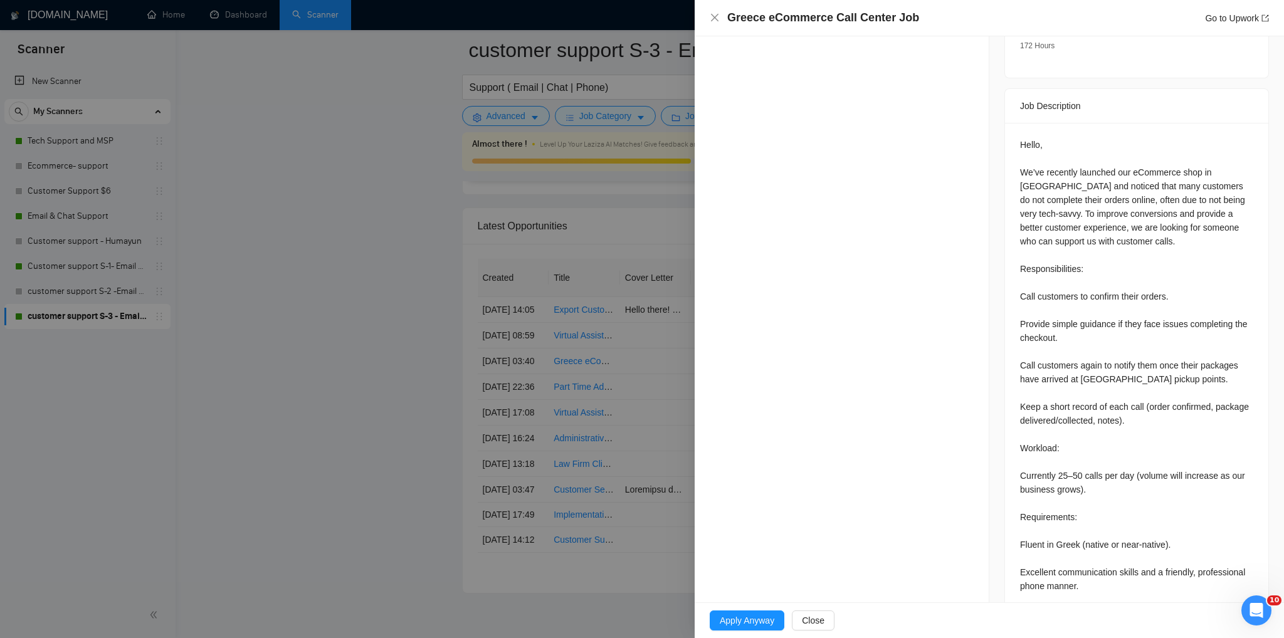
scroll to position [556, 0]
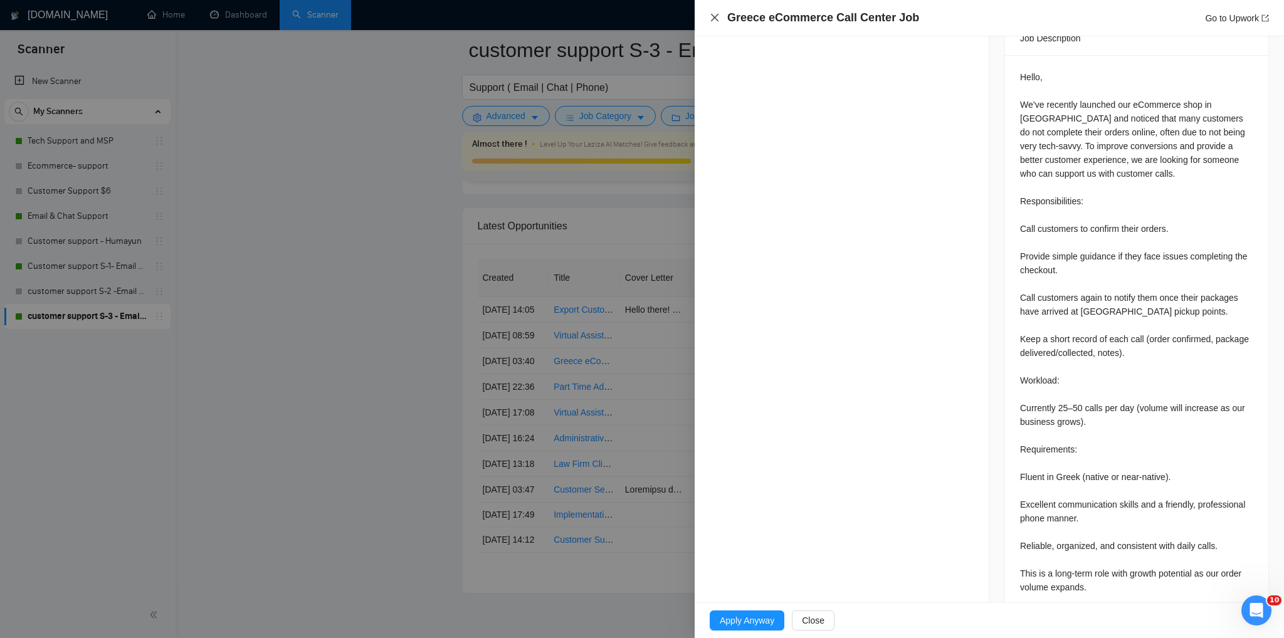
click at [718, 19] on icon "close" at bounding box center [715, 18] width 10 height 10
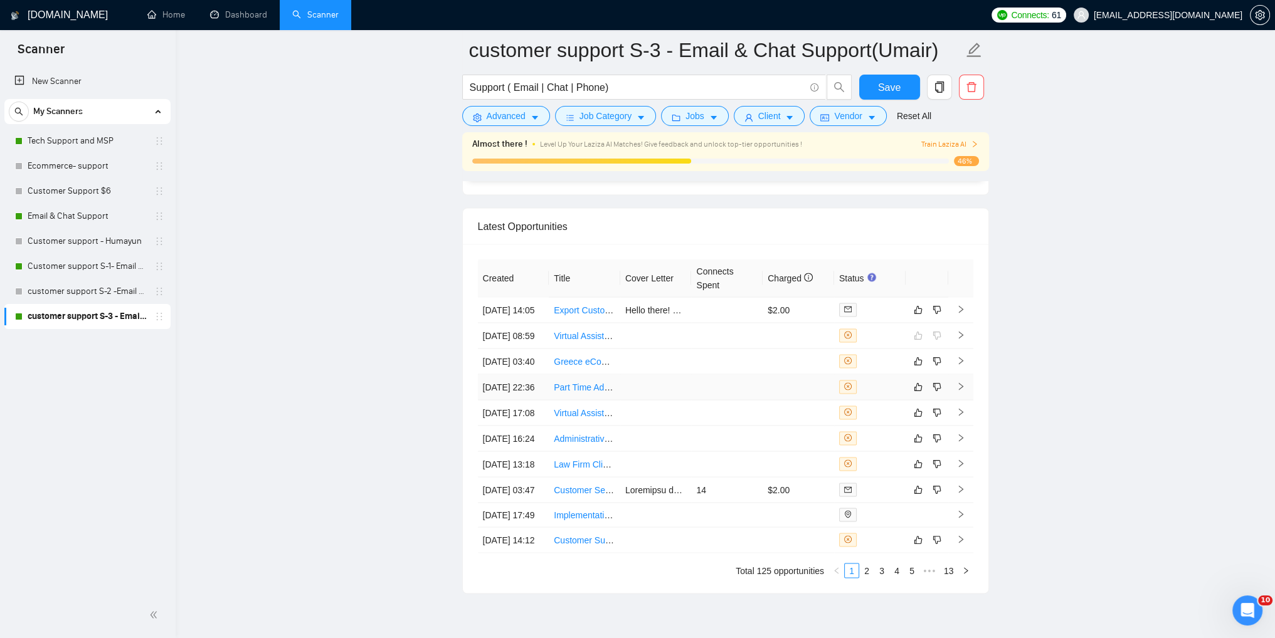
click at [958, 391] on icon "right" at bounding box center [960, 386] width 9 height 9
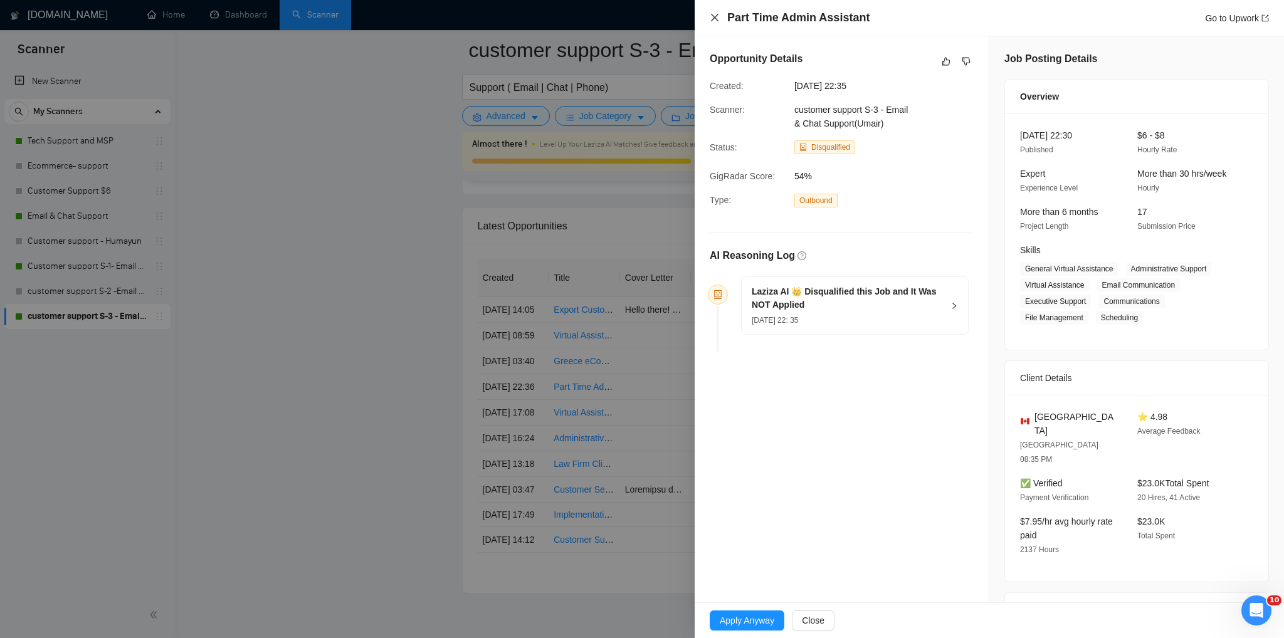
click at [719, 21] on icon "close" at bounding box center [715, 18] width 10 height 10
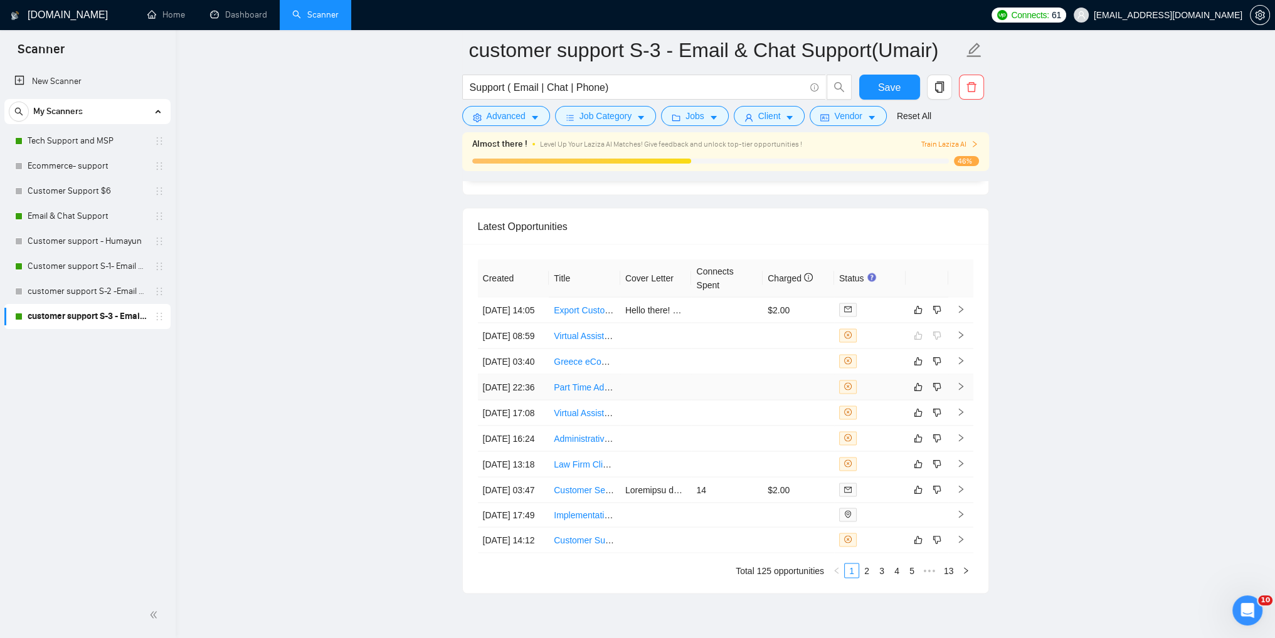
click at [962, 391] on icon "right" at bounding box center [960, 387] width 4 height 8
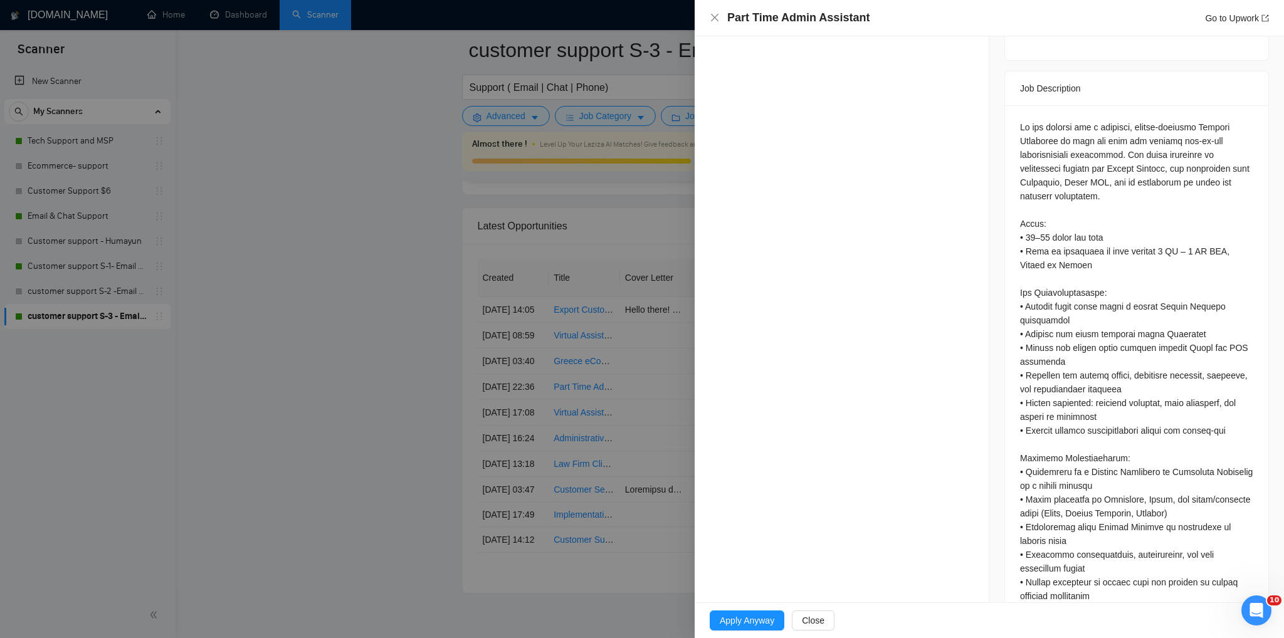
scroll to position [531, 0]
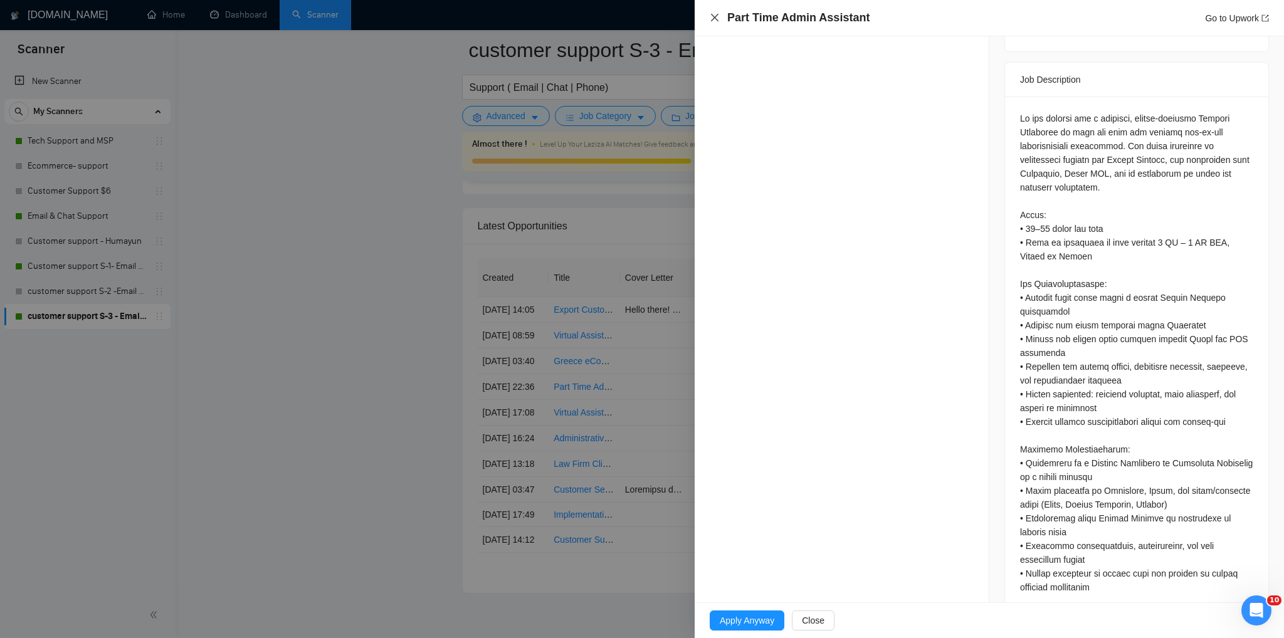
click at [714, 21] on icon "close" at bounding box center [715, 18] width 10 height 10
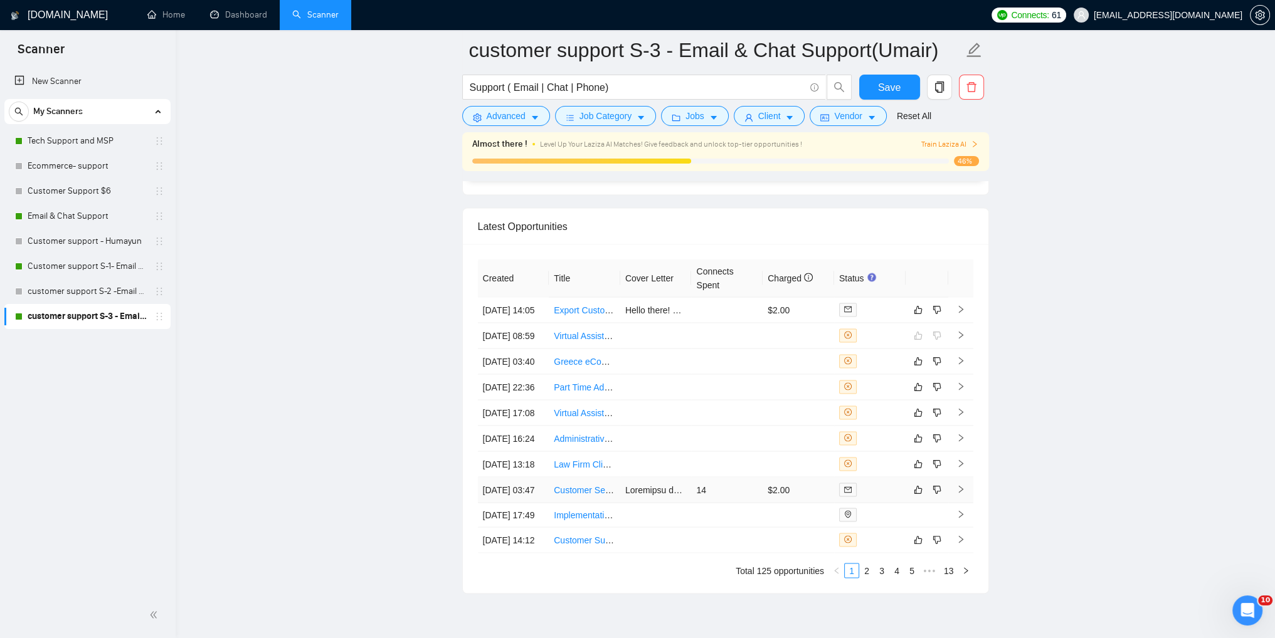
click at [963, 494] on icon "right" at bounding box center [960, 489] width 9 height 9
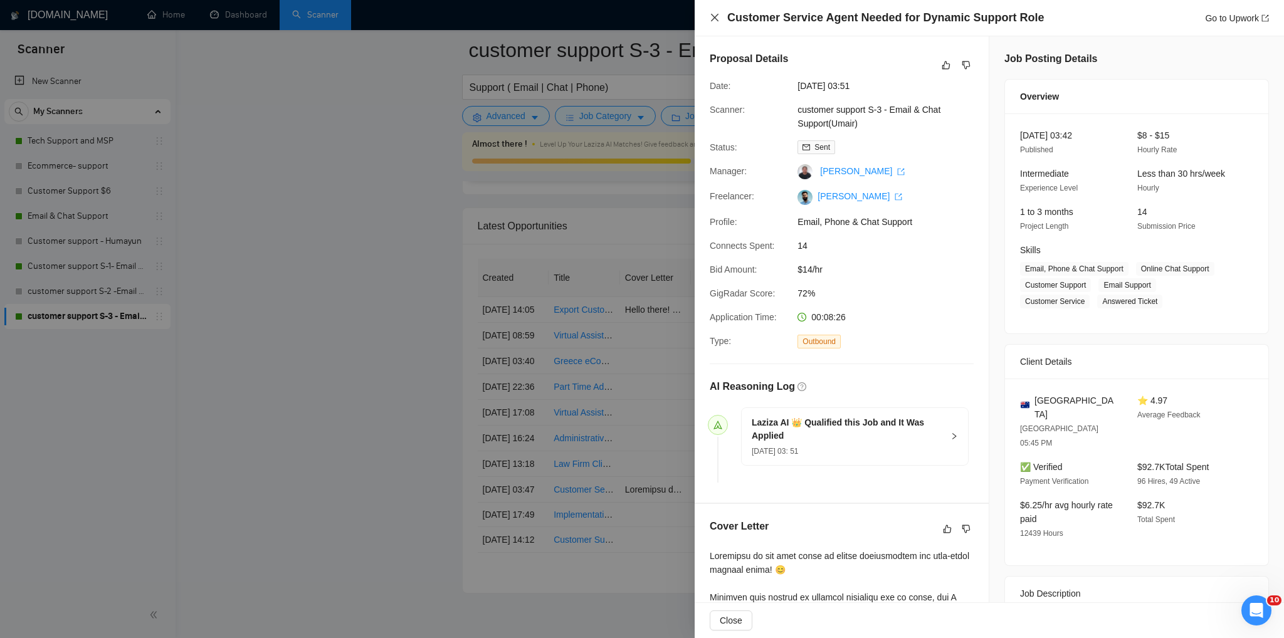
click at [716, 21] on icon "close" at bounding box center [715, 18] width 10 height 10
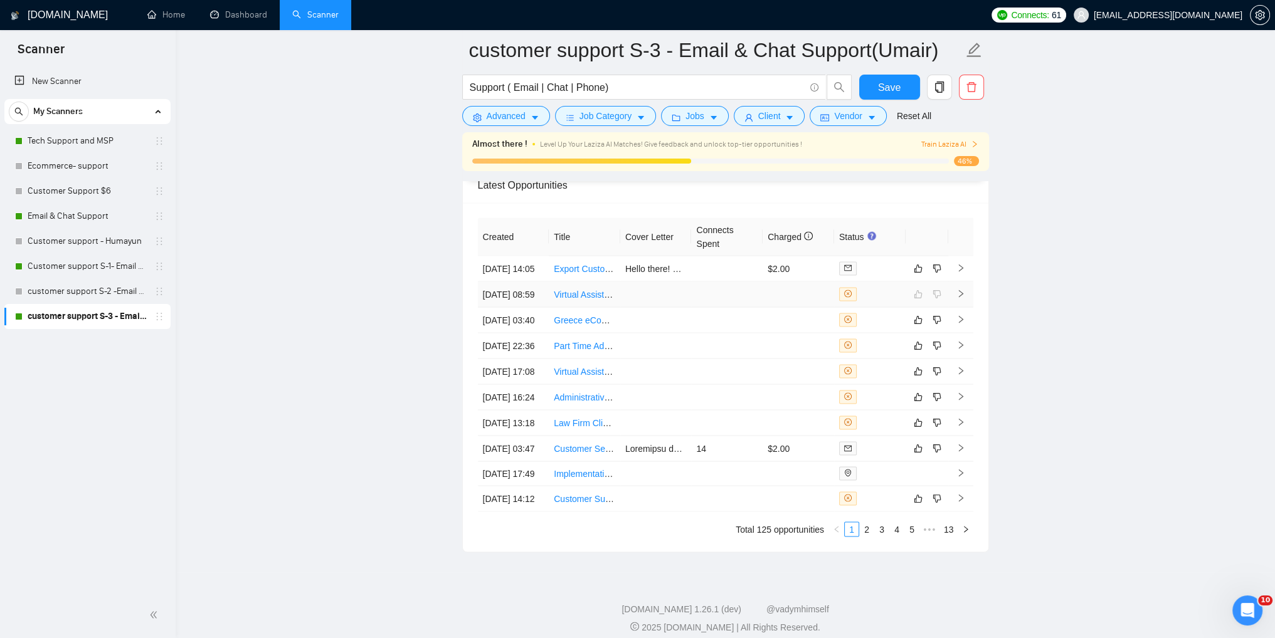
scroll to position [3245, 0]
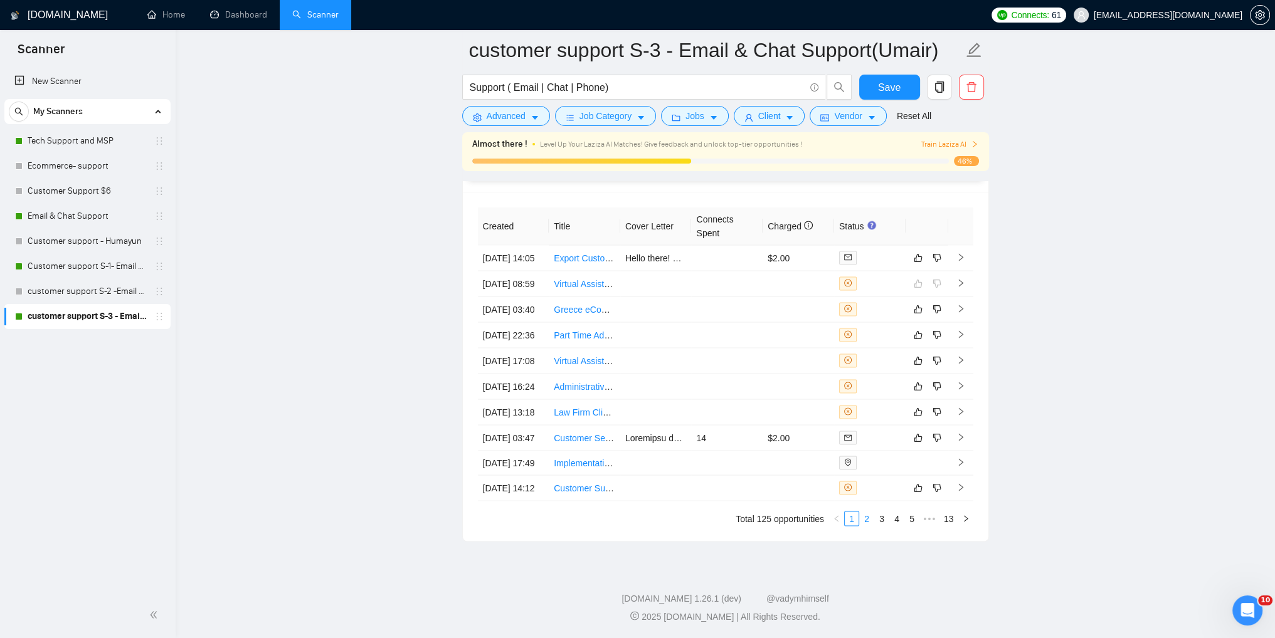
click at [869, 520] on link "2" at bounding box center [867, 519] width 14 height 14
click at [885, 520] on link "3" at bounding box center [882, 519] width 14 height 14
